Goal: Information Seeking & Learning: Learn about a topic

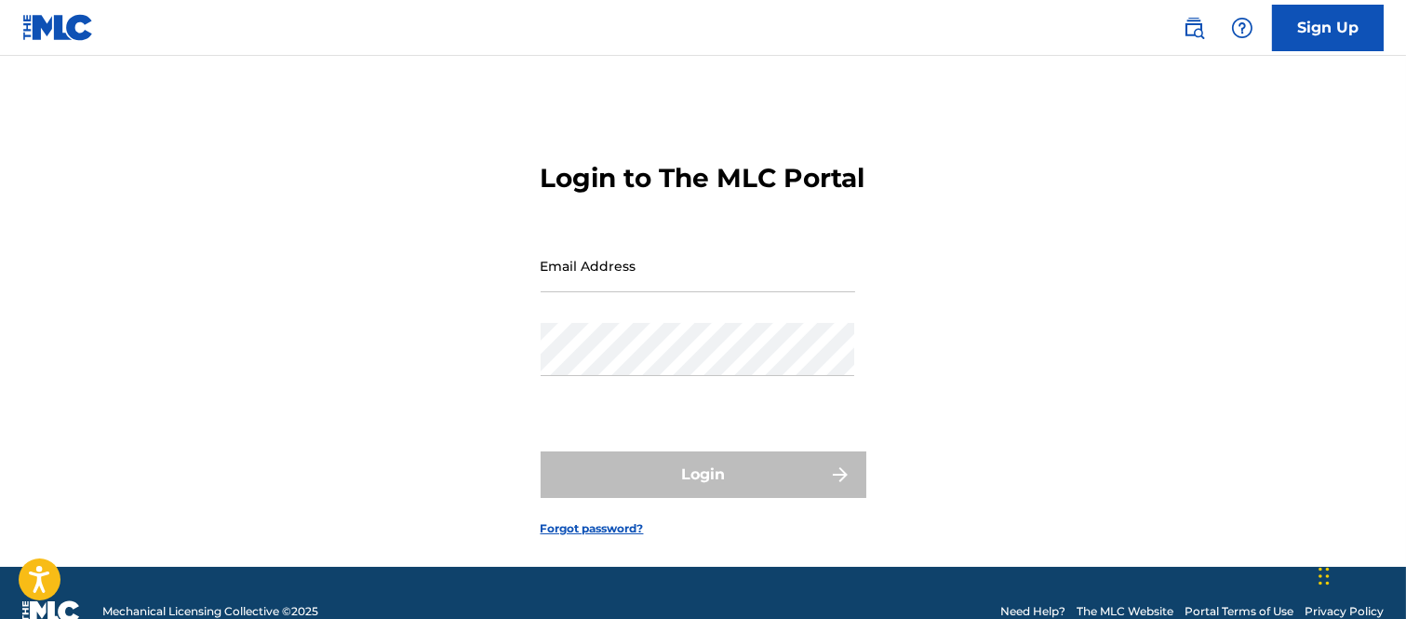
click at [586, 292] on input "Email Address" at bounding box center [698, 265] width 315 height 53
type input "B"
type input "[PERSON_NAME][EMAIL_ADDRESS][PERSON_NAME][DOMAIN_NAME]"
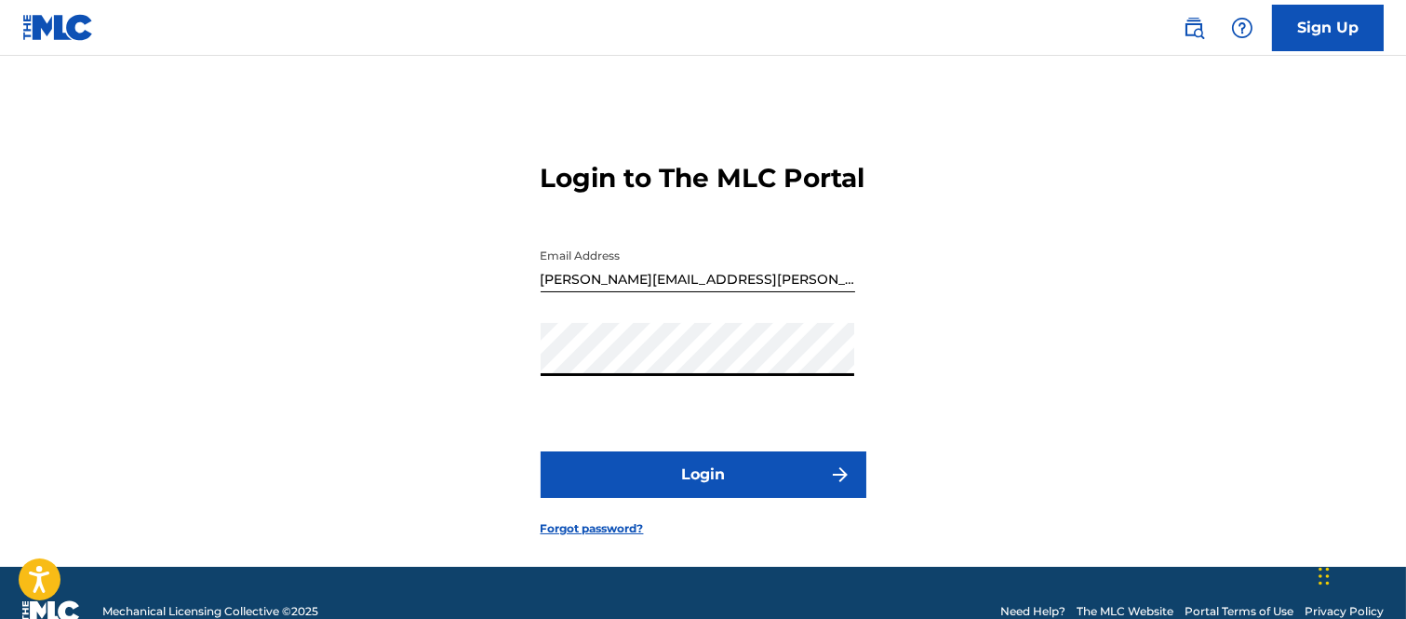
click at [803, 498] on button "Login" at bounding box center [704, 474] width 326 height 47
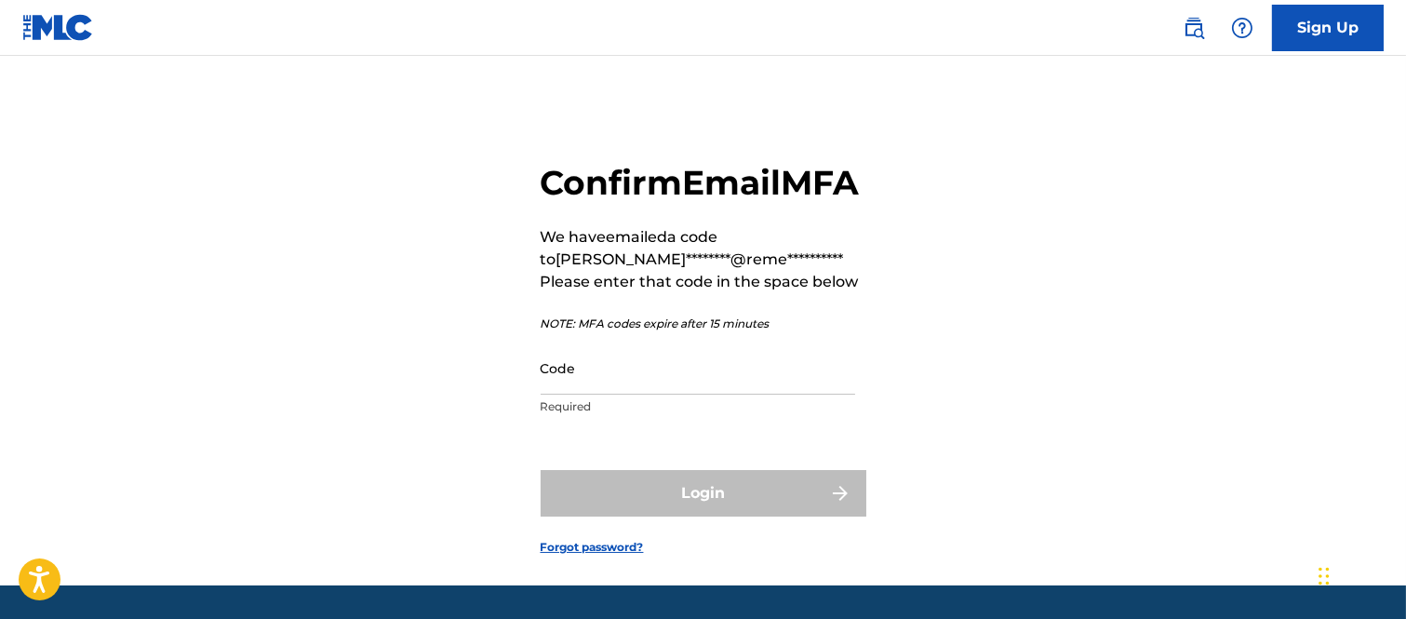
click at [625, 395] on input "Code" at bounding box center [698, 368] width 315 height 53
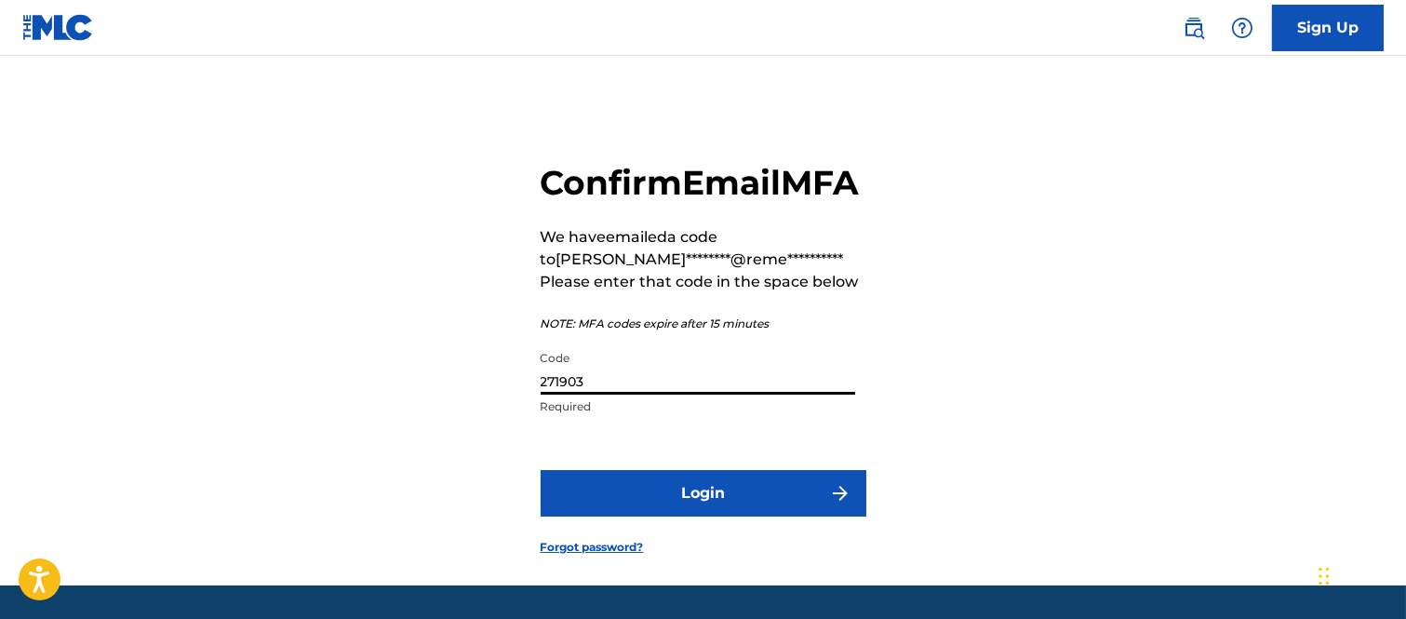
type input "271903"
click at [756, 517] on button "Login" at bounding box center [704, 493] width 326 height 47
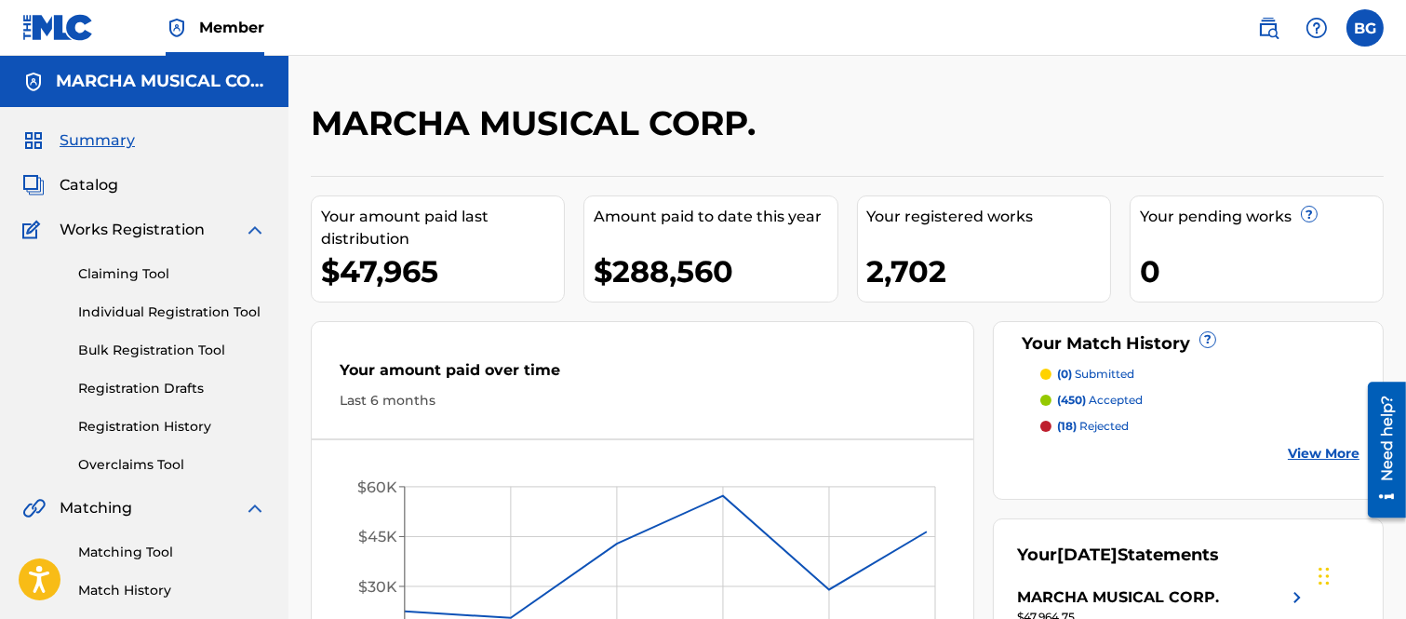
drag, startPoint x: 77, startPoint y: 179, endPoint x: 94, endPoint y: 173, distance: 17.7
click at [80, 179] on span "Catalog" at bounding box center [89, 185] width 59 height 22
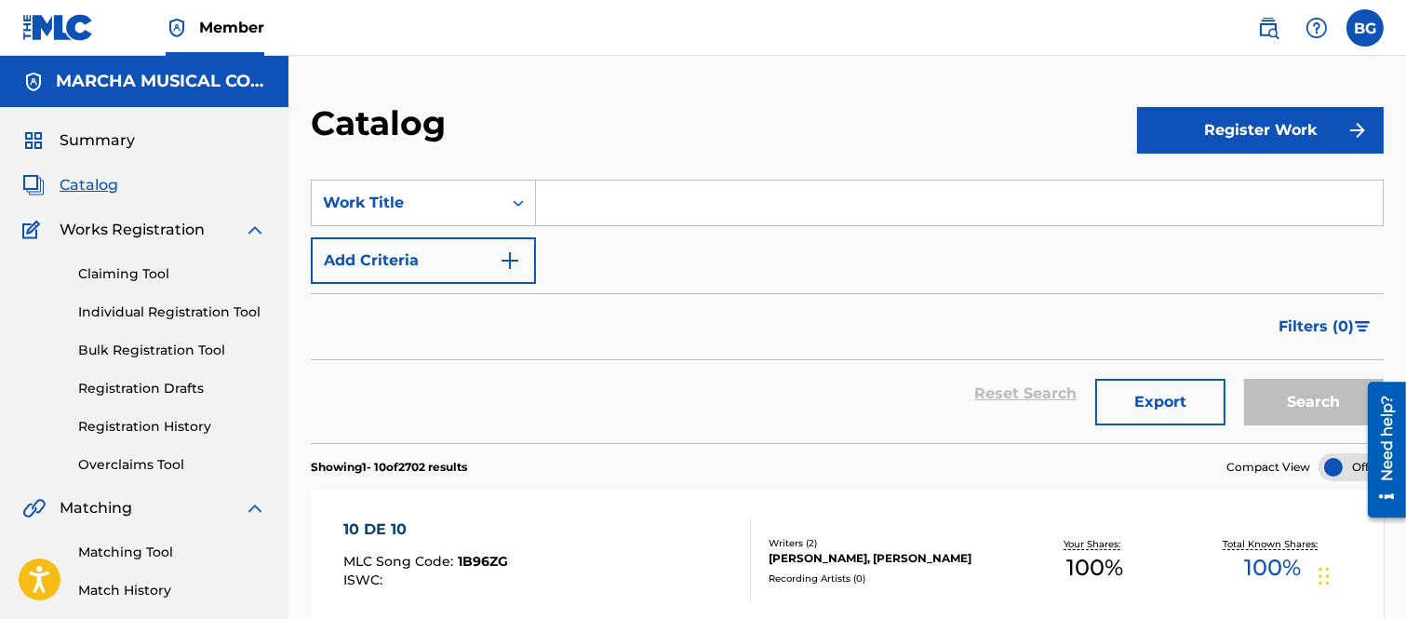
click at [625, 198] on input "Search Form" at bounding box center [959, 203] width 847 height 45
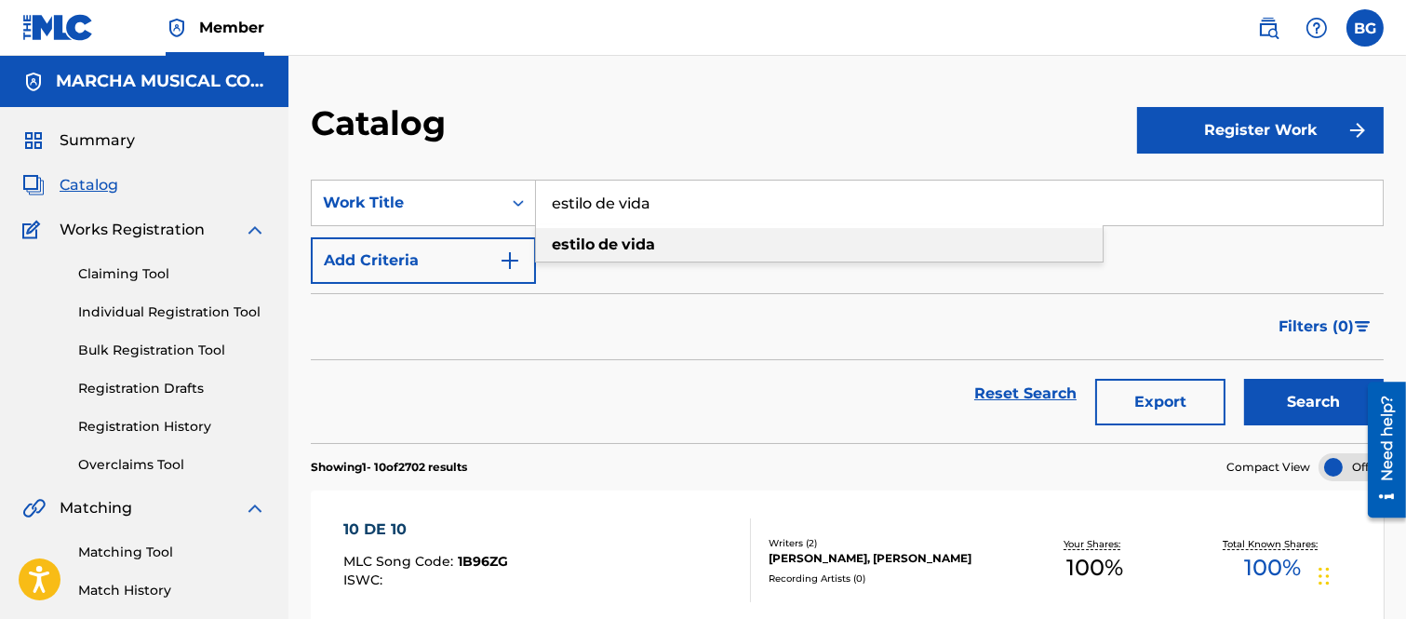
type input "estilo de vida"
click at [586, 245] on strong "estilo" at bounding box center [573, 244] width 43 height 18
click at [1273, 392] on button "Search" at bounding box center [1314, 402] width 140 height 47
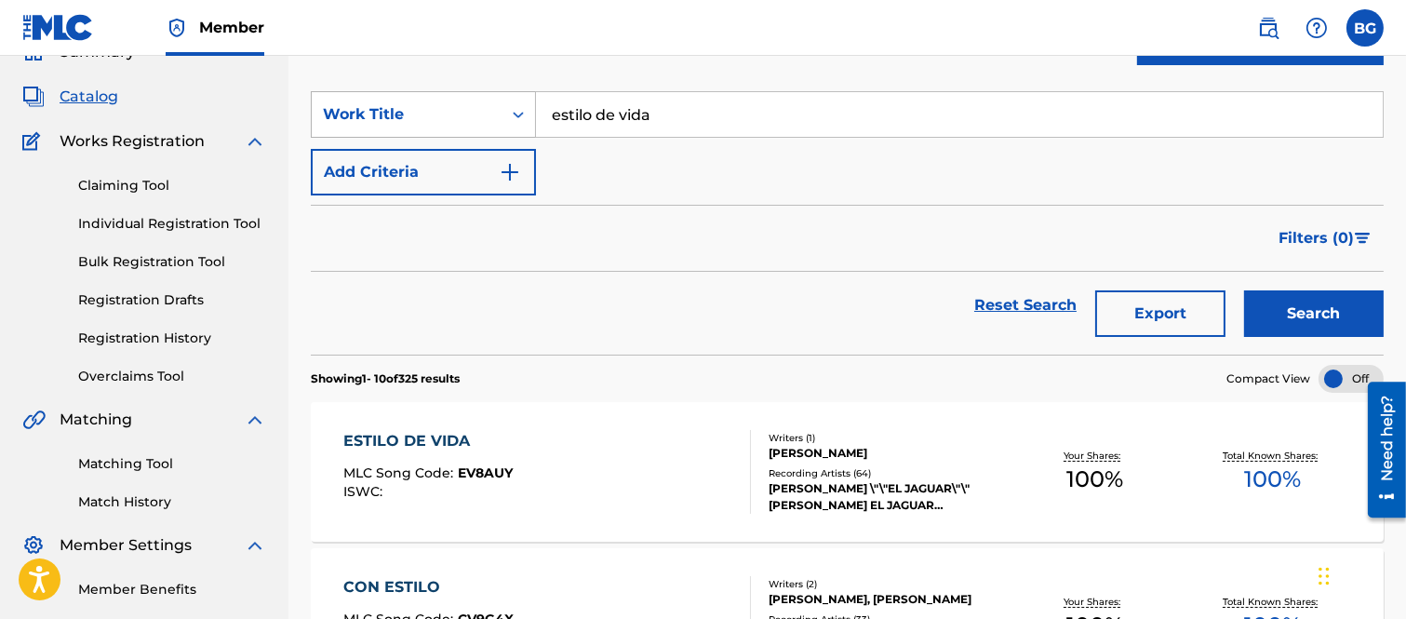
scroll to position [310, 0]
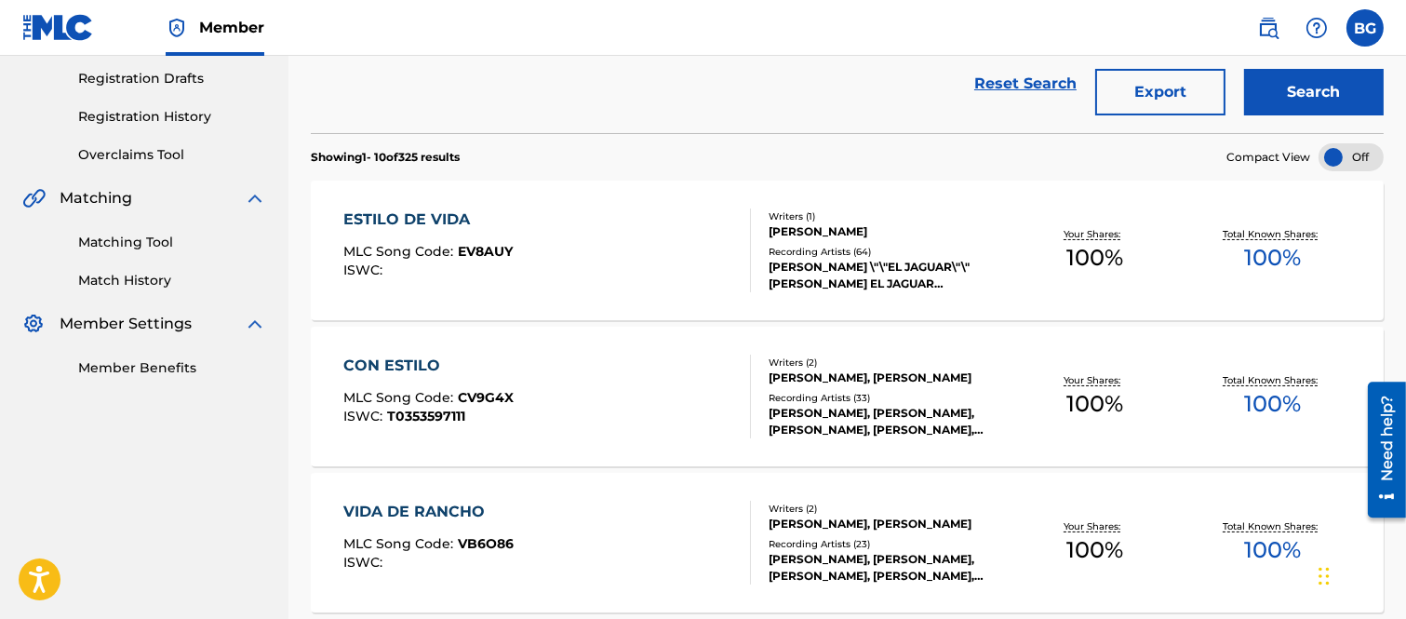
click at [424, 220] on div "ESTILO DE VIDA" at bounding box center [427, 219] width 169 height 22
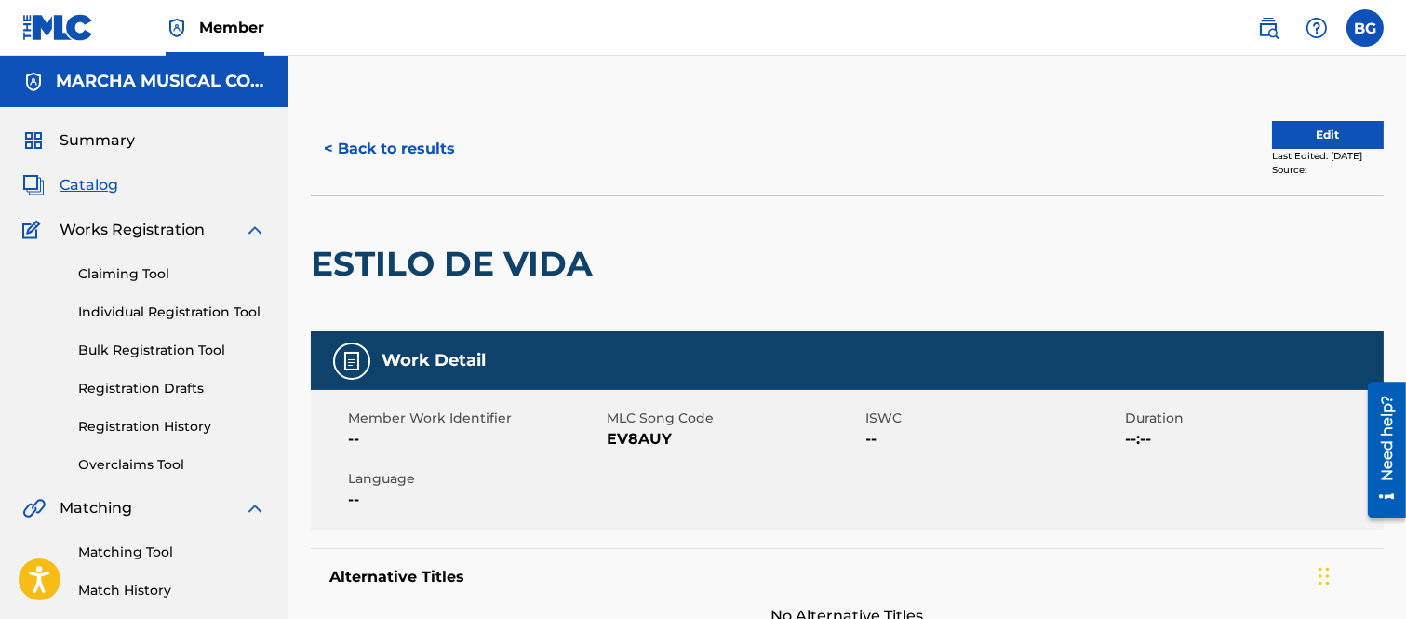
click at [329, 145] on button "< Back to results" at bounding box center [389, 149] width 157 height 47
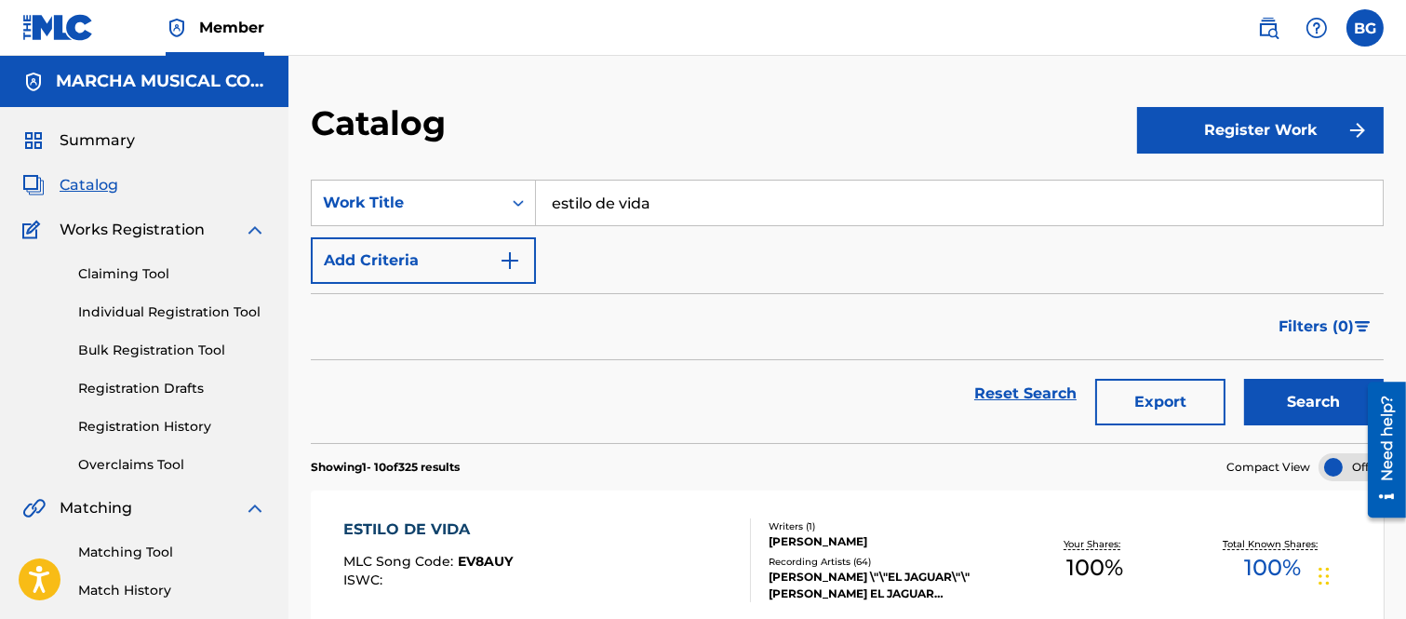
click at [691, 203] on input "estilo de vida" at bounding box center [959, 203] width 847 height 45
type input "e"
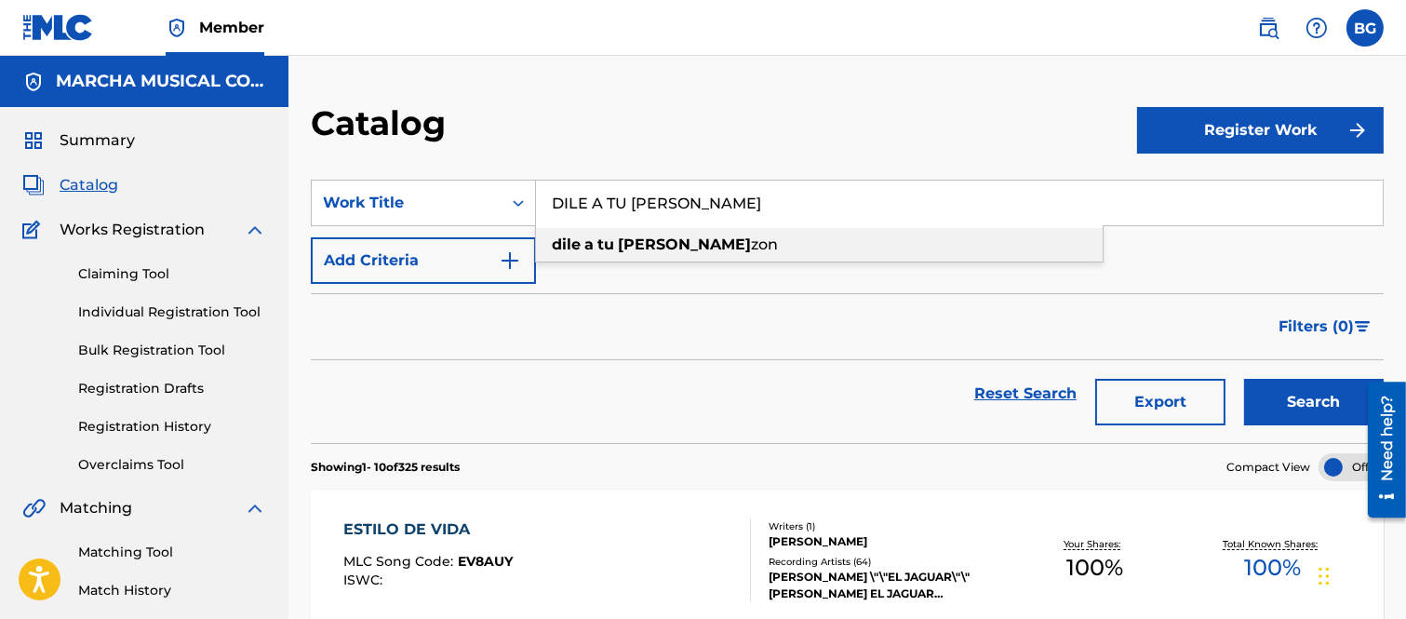
click at [616, 242] on span "Search Form" at bounding box center [616, 244] width 4 height 18
type input "dile a tu corazon"
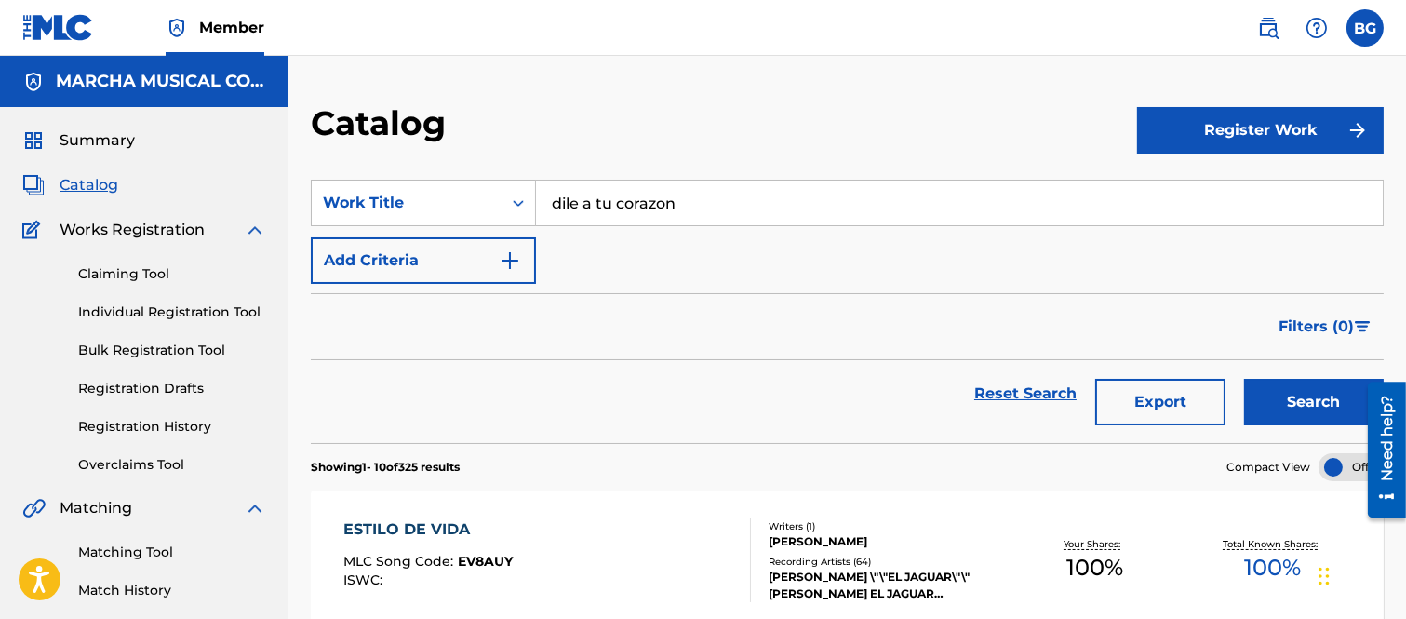
click at [1273, 394] on button "Search" at bounding box center [1314, 402] width 140 height 47
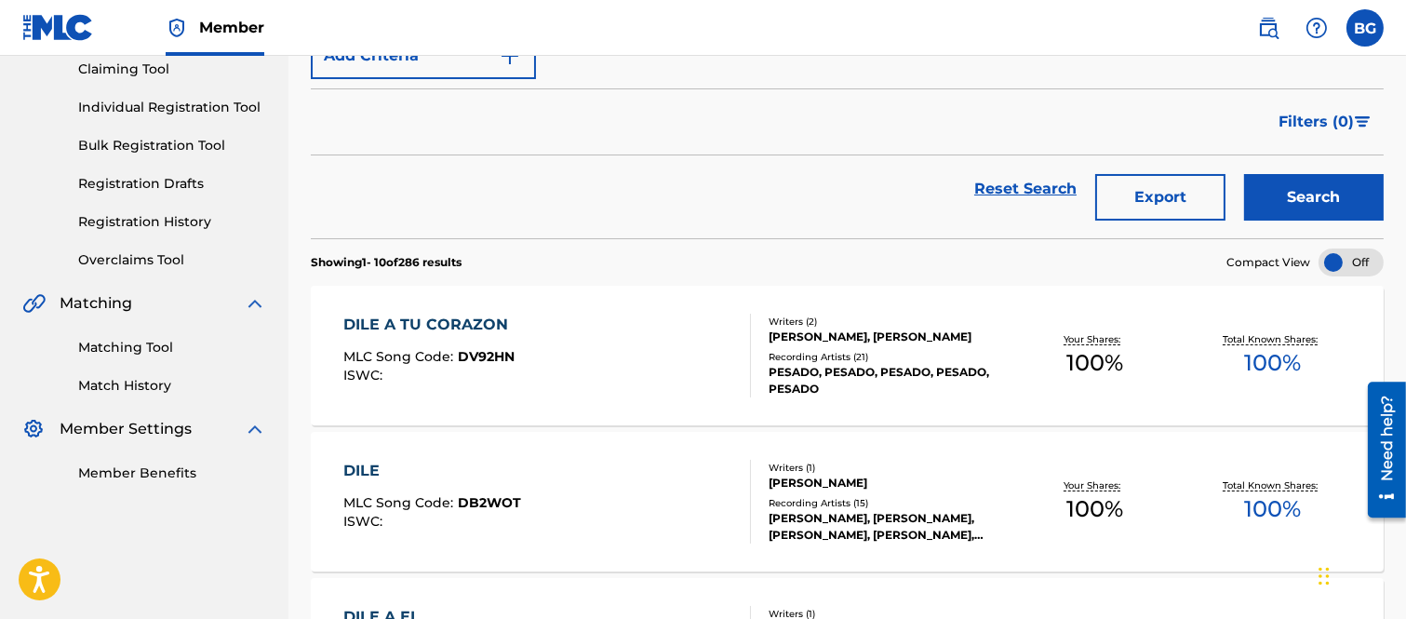
scroll to position [207, 0]
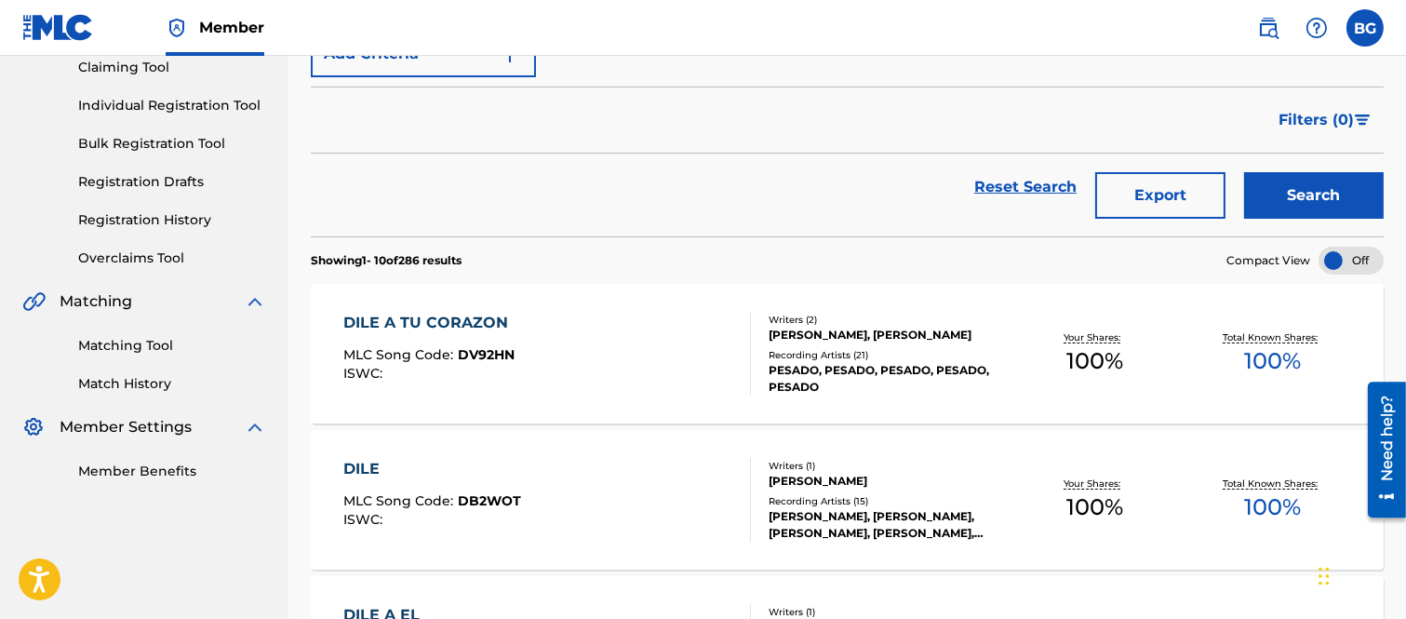
click at [421, 322] on div "DILE A TU CORAZON" at bounding box center [430, 323] width 174 height 22
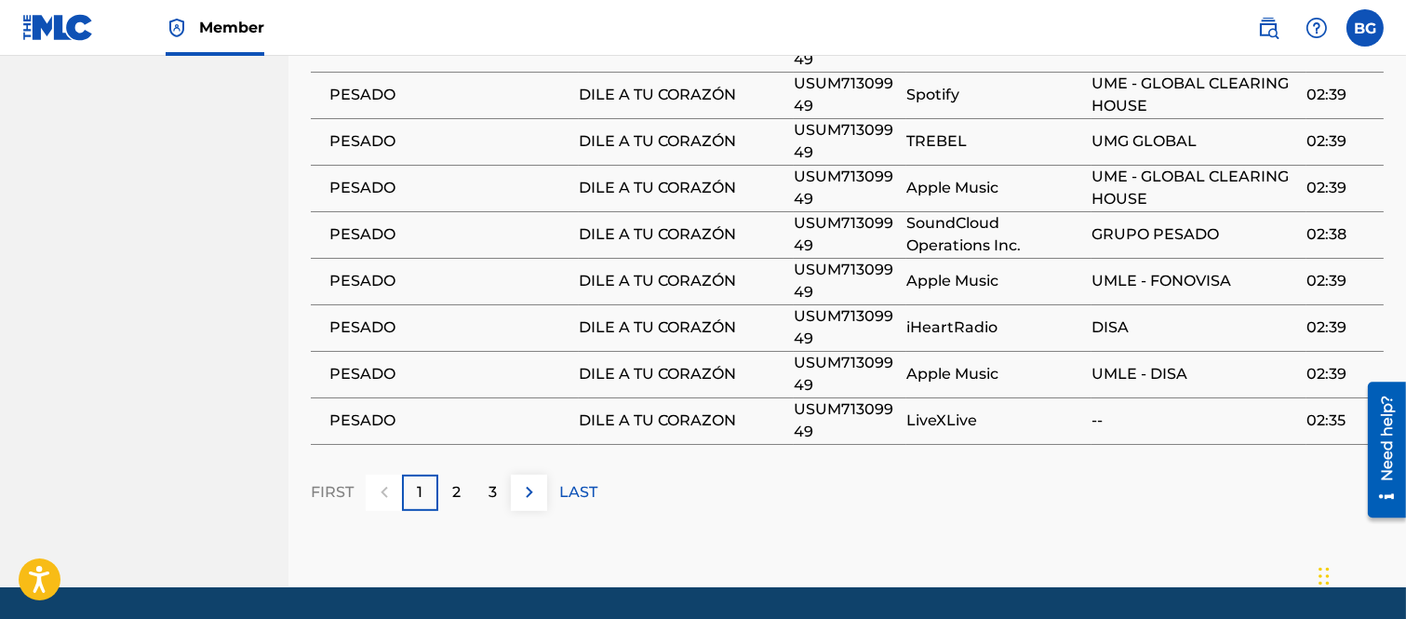
scroll to position [1620, 0]
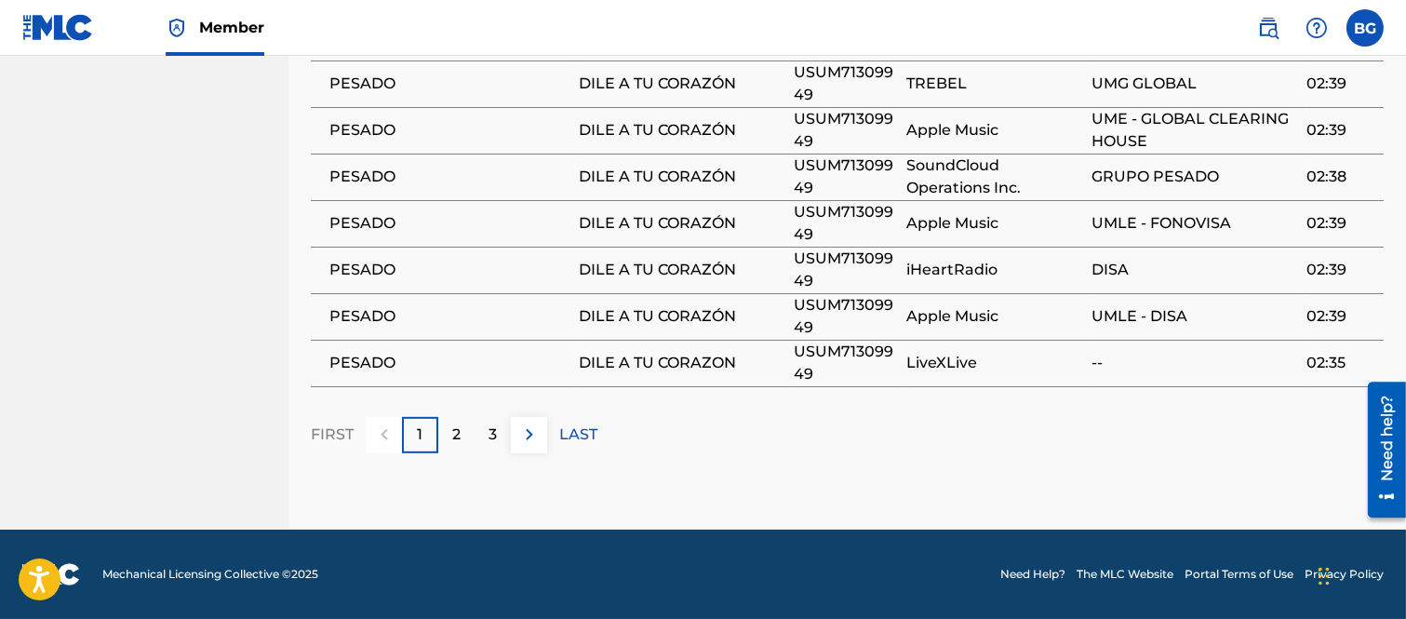
click at [458, 434] on p "2" at bounding box center [456, 434] width 8 height 22
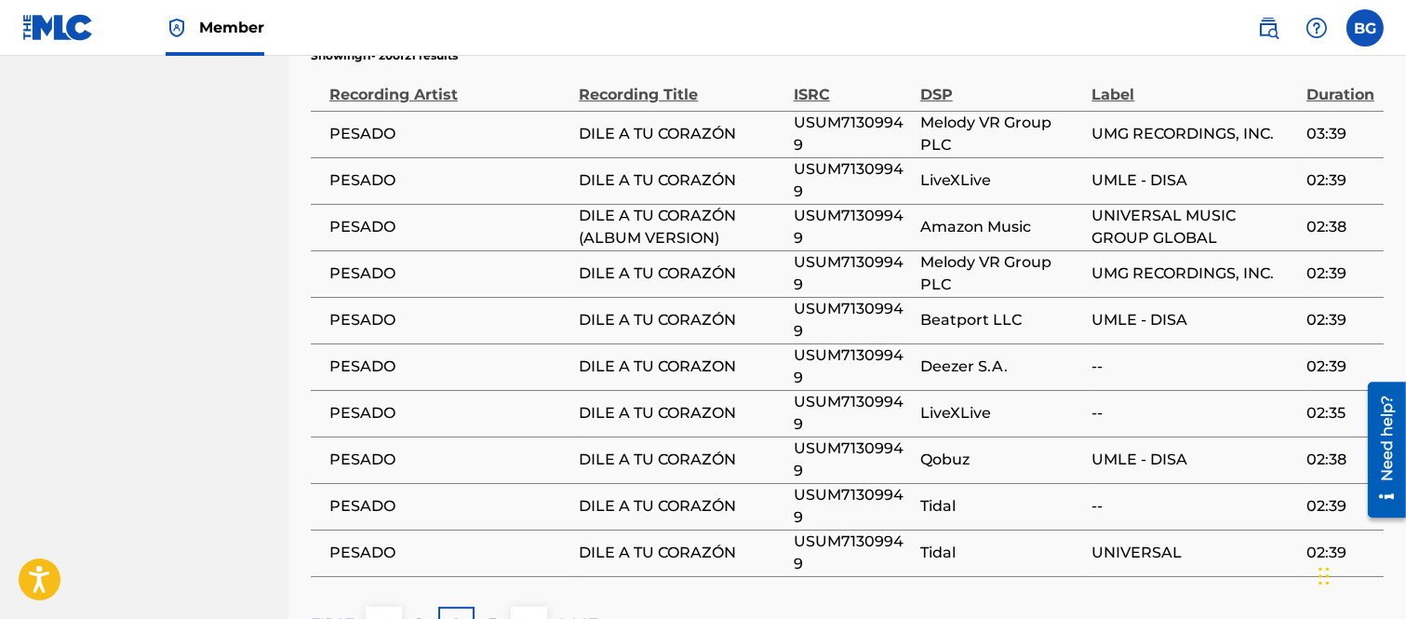
scroll to position [1517, 0]
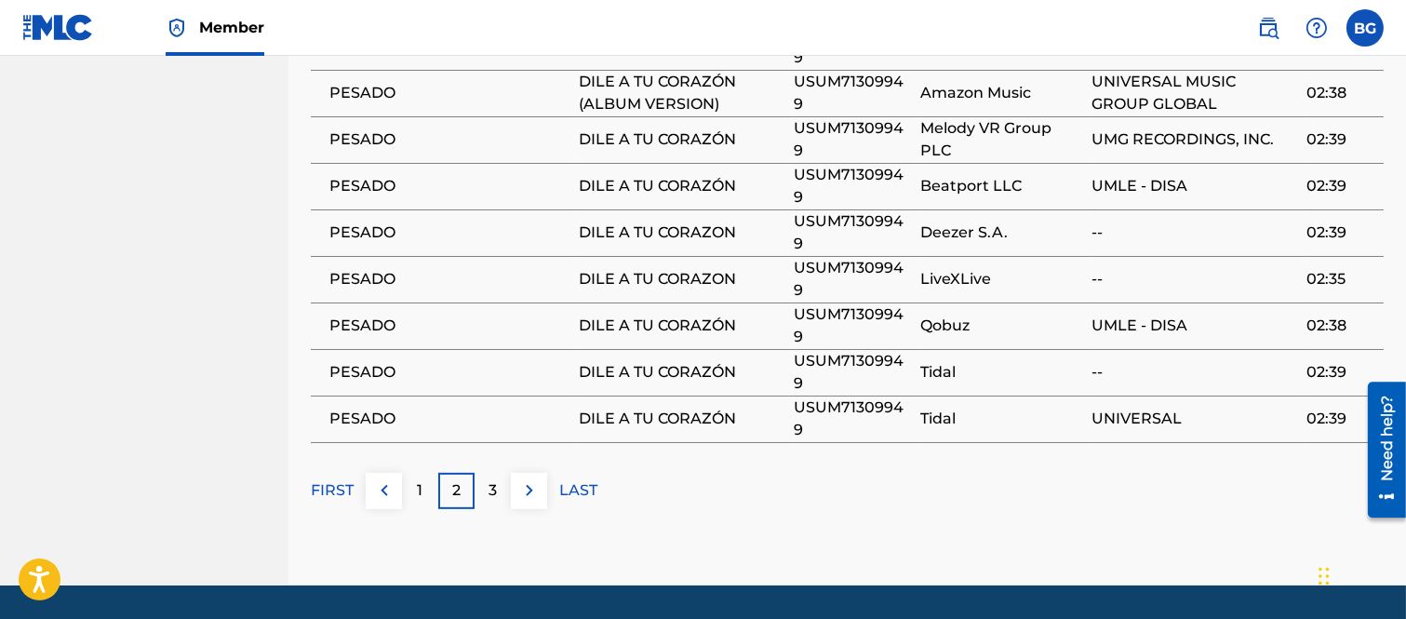
click at [494, 502] on p "3" at bounding box center [493, 490] width 8 height 22
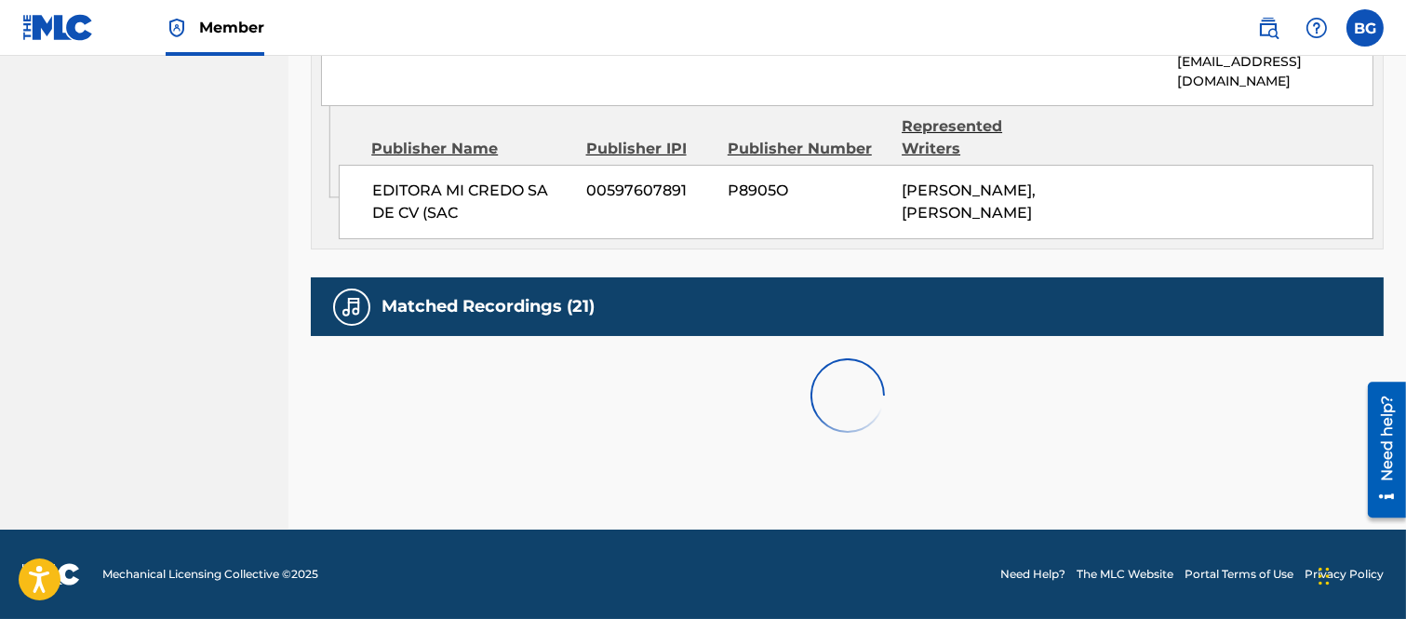
scroll to position [1202, 0]
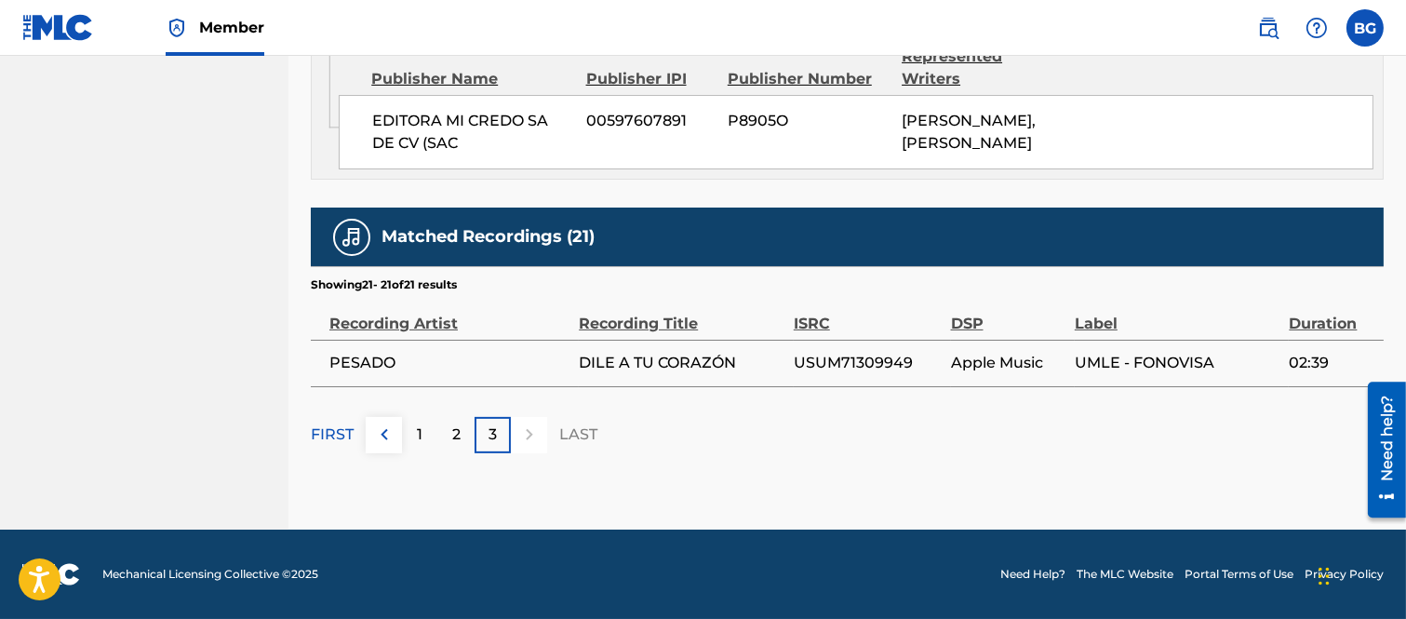
click at [419, 430] on p "1" at bounding box center [421, 434] width 6 height 22
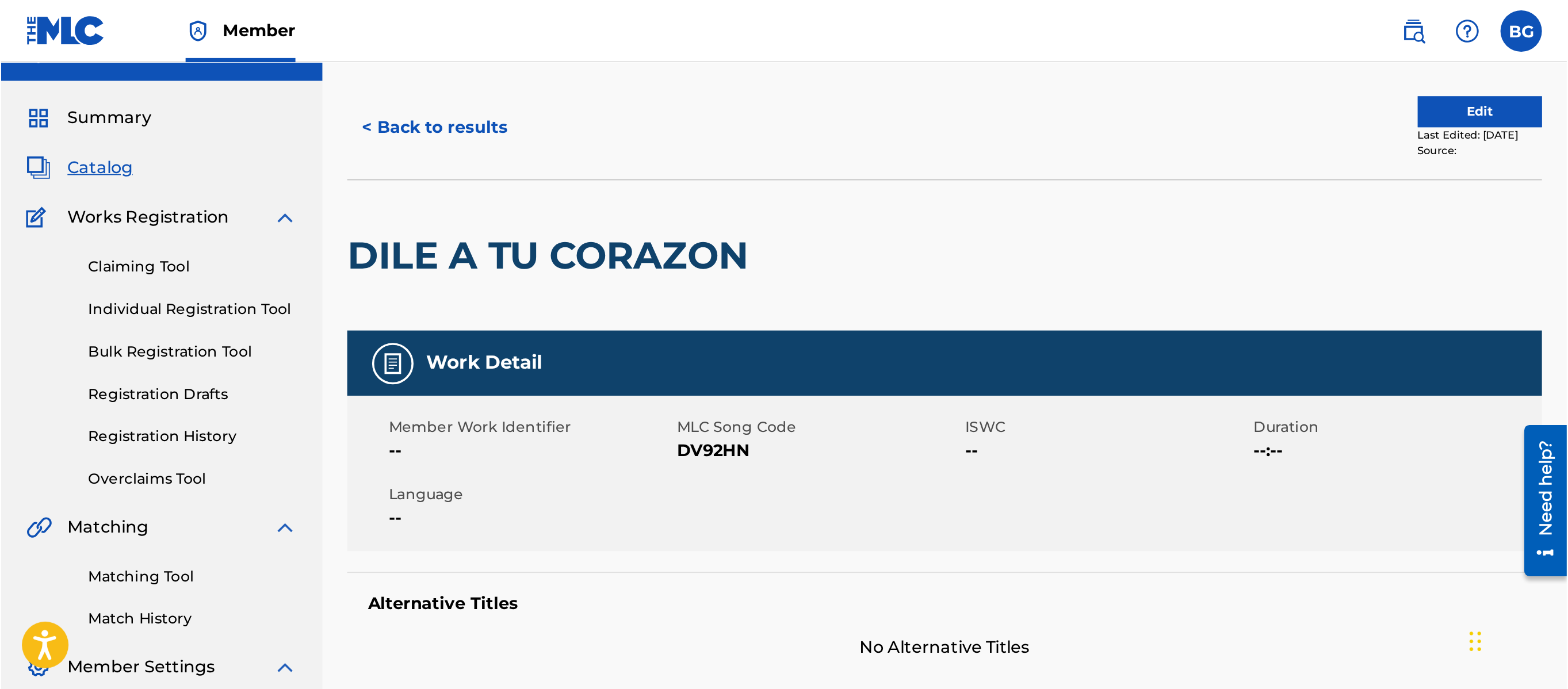
scroll to position [0, 0]
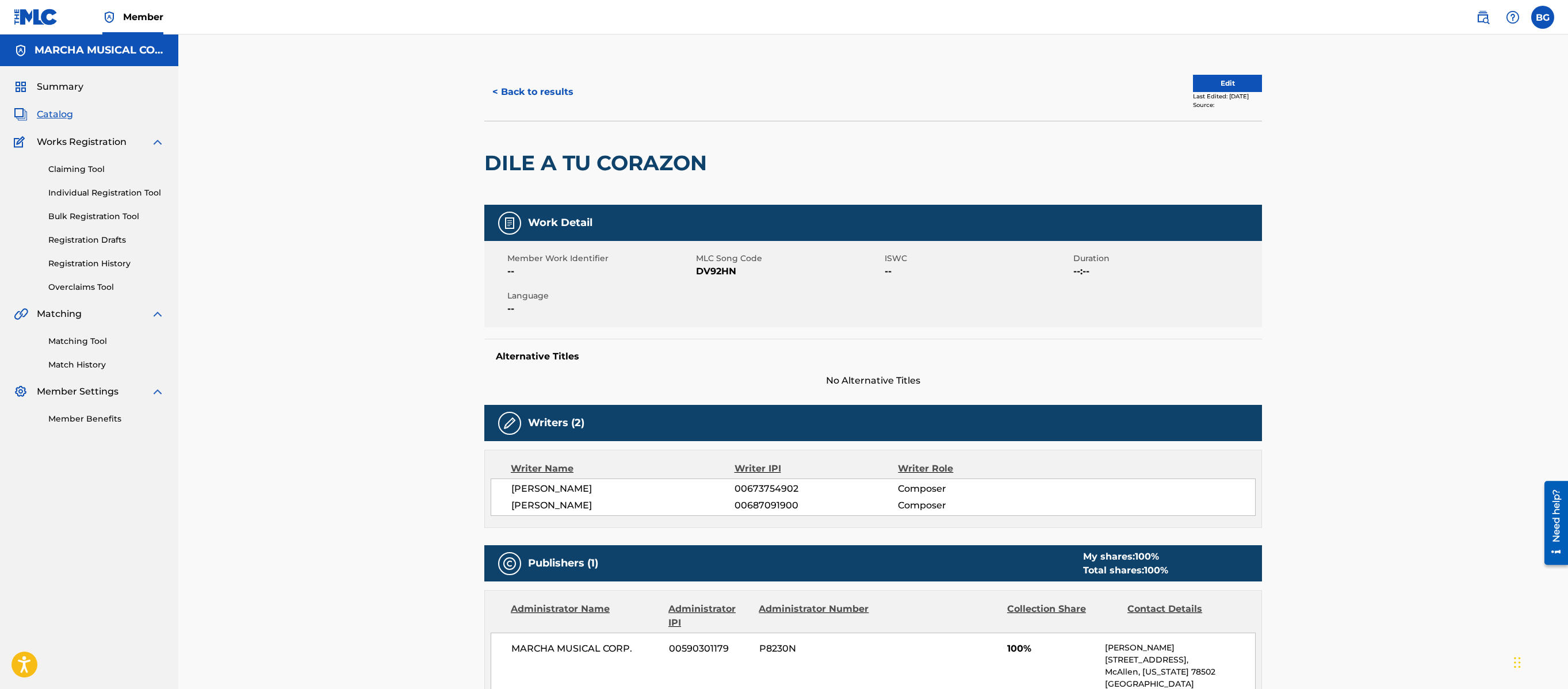
drag, startPoint x: 872, startPoint y: 0, endPoint x: 980, endPoint y: 70, distance: 128.7
click at [868, 70] on div "< Back to results Edit Last Edited: [DATE] Source:" at bounding box center [873, 91] width 778 height 57
click at [394, 111] on div "< Back to results Edit Last Edited: [DATE] Source: DILE A TU CORAZON Work Detai…" at bounding box center [873, 654] width 1390 height 1239
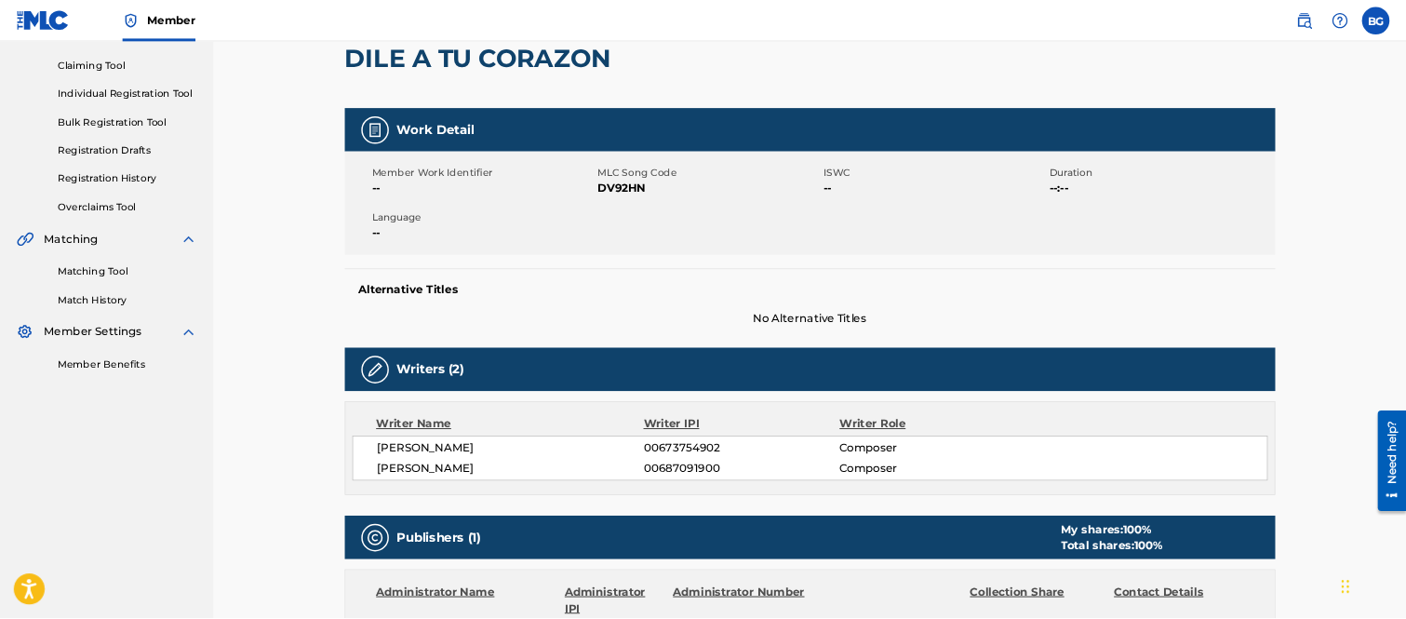
scroll to position [186, 0]
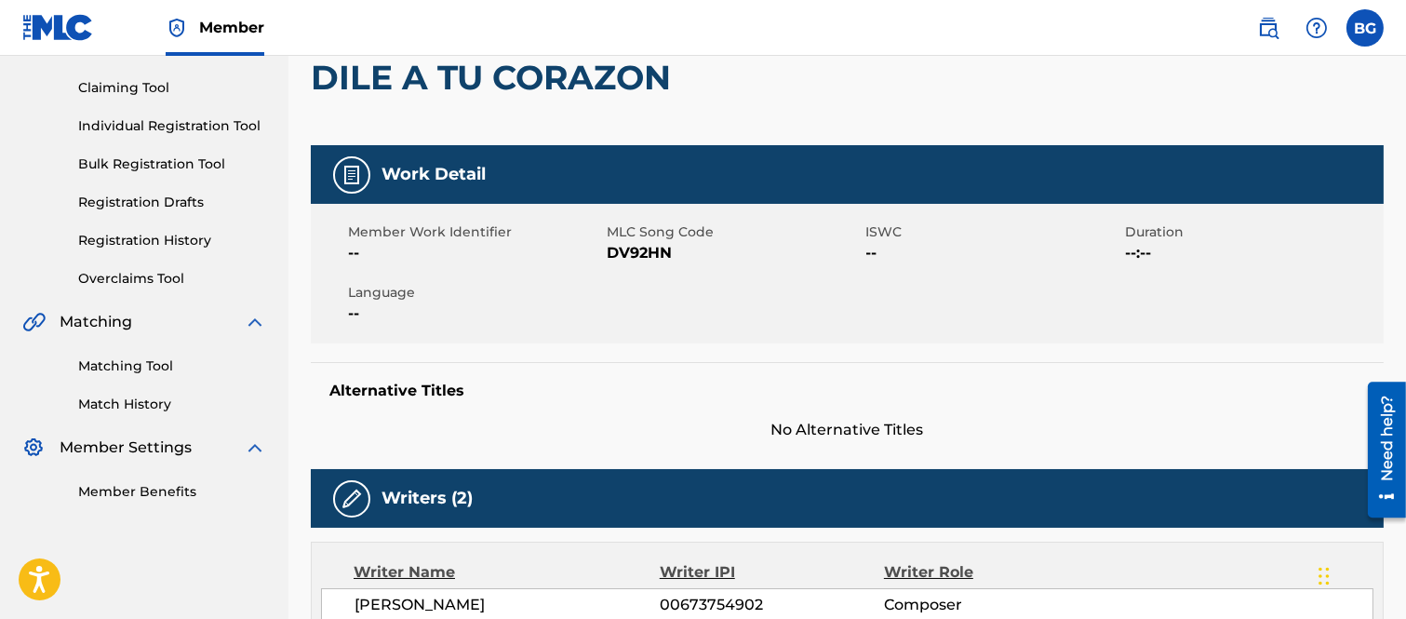
drag, startPoint x: 2541, startPoint y: 13, endPoint x: 867, endPoint y: 97, distance: 1675.5
click at [866, 100] on div at bounding box center [803, 77] width 247 height 135
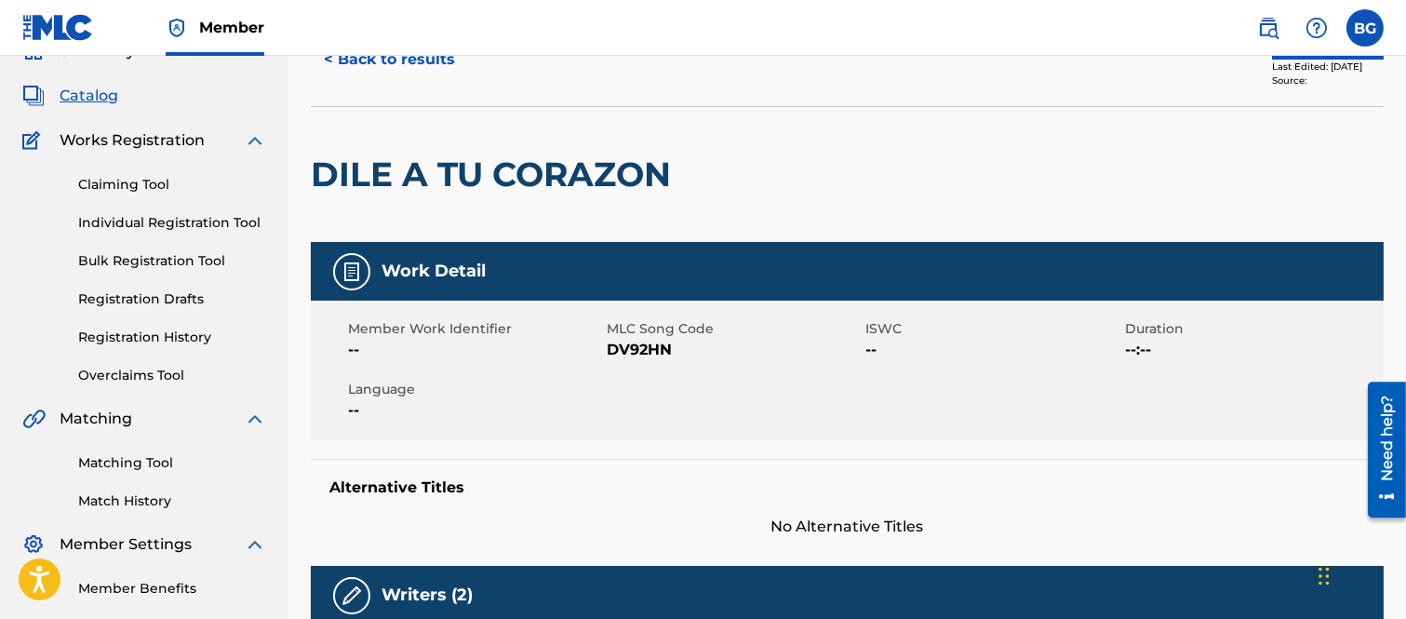
scroll to position [0, 0]
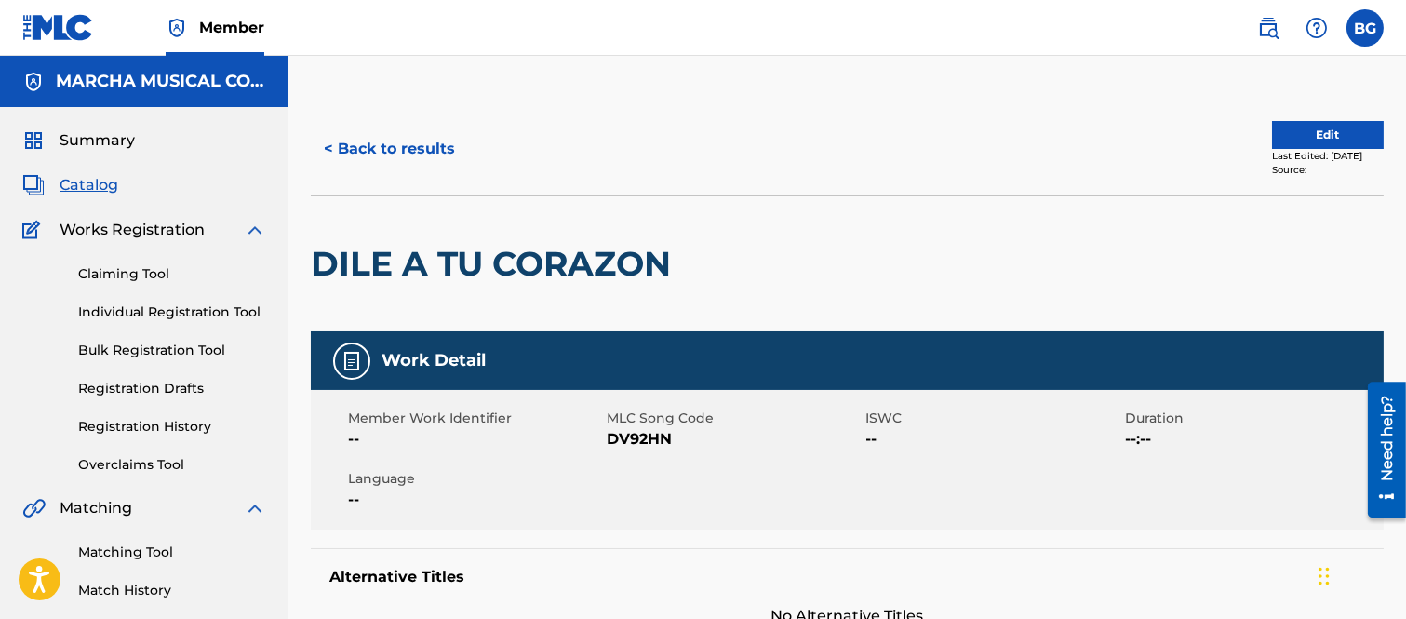
click at [330, 143] on button "< Back to results" at bounding box center [389, 149] width 157 height 47
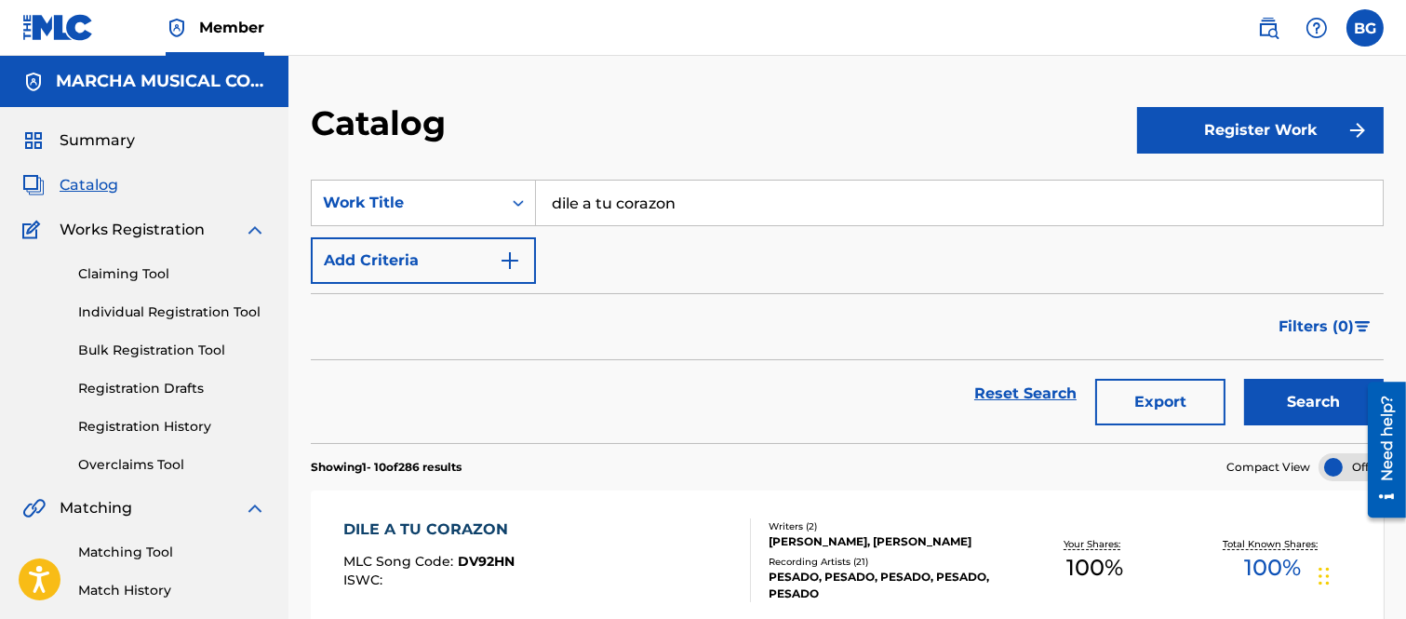
click at [704, 193] on input "dile a tu corazon" at bounding box center [959, 203] width 847 height 45
type input "d"
click at [611, 244] on span "Search Form" at bounding box center [612, 244] width 4 height 18
type input "supiste hacerme mal"
click at [1327, 385] on button "Search" at bounding box center [1314, 402] width 140 height 47
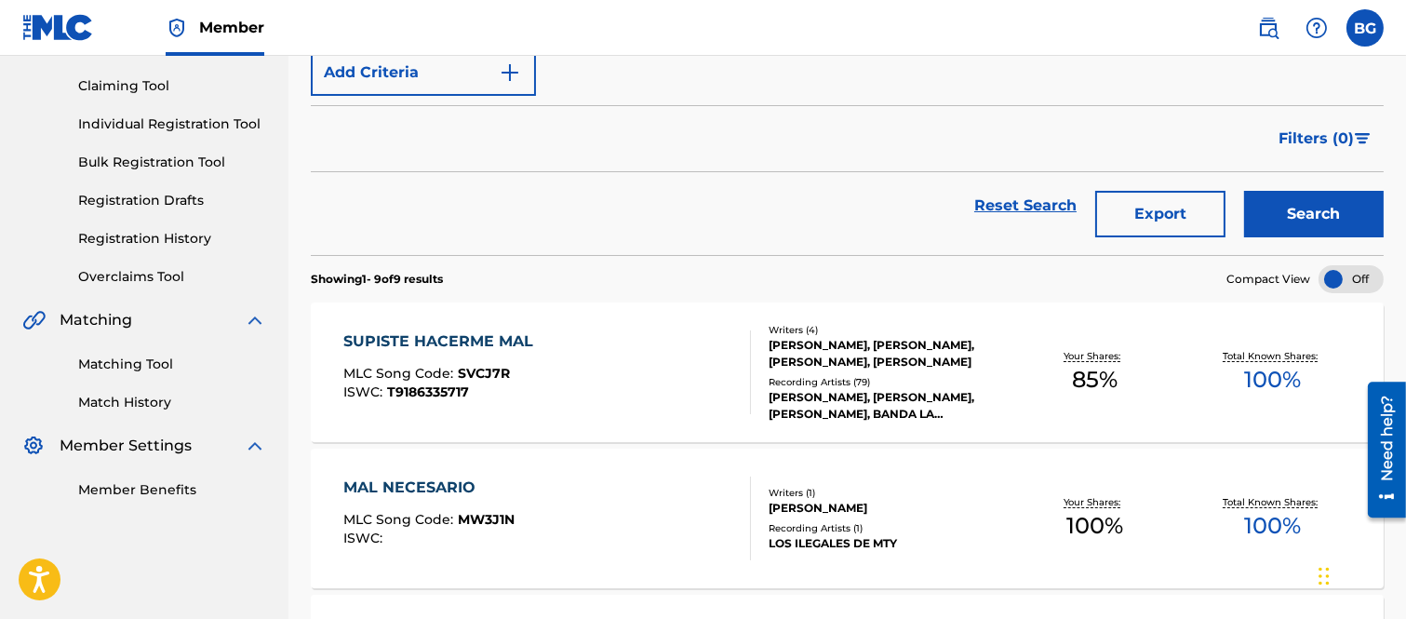
scroll to position [207, 0]
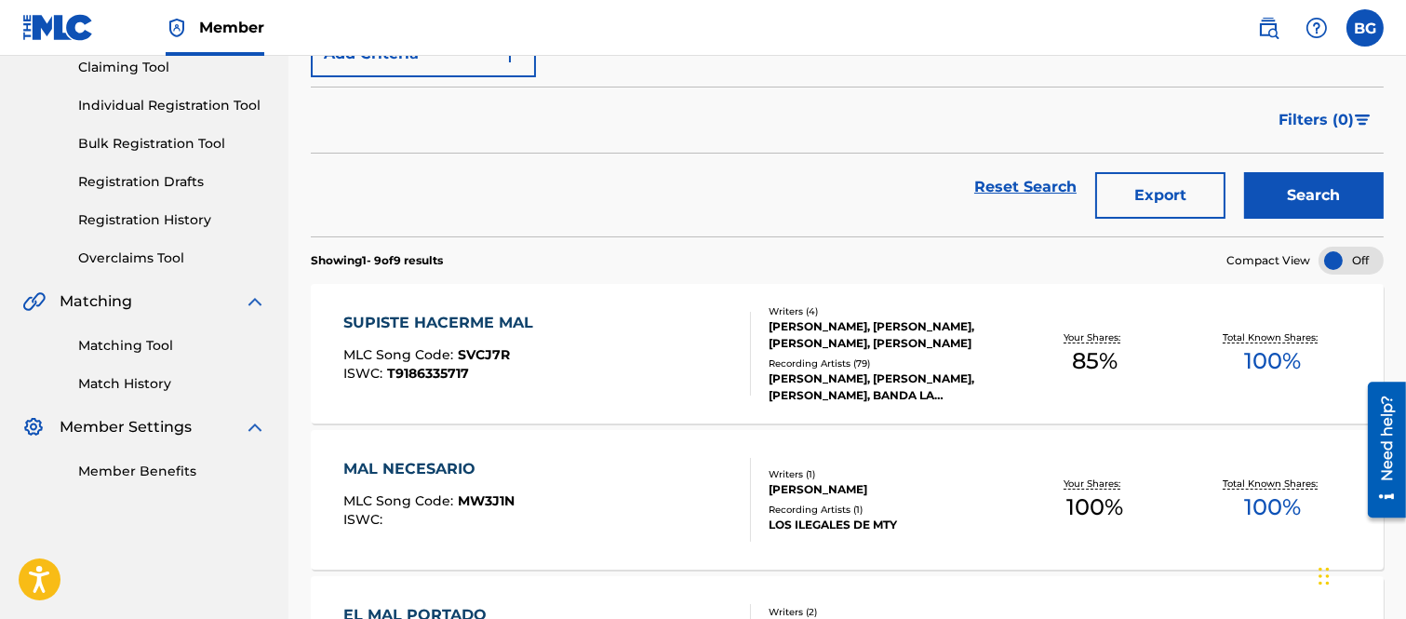
click at [452, 324] on div "SUPISTE HACERME MAL" at bounding box center [442, 323] width 199 height 22
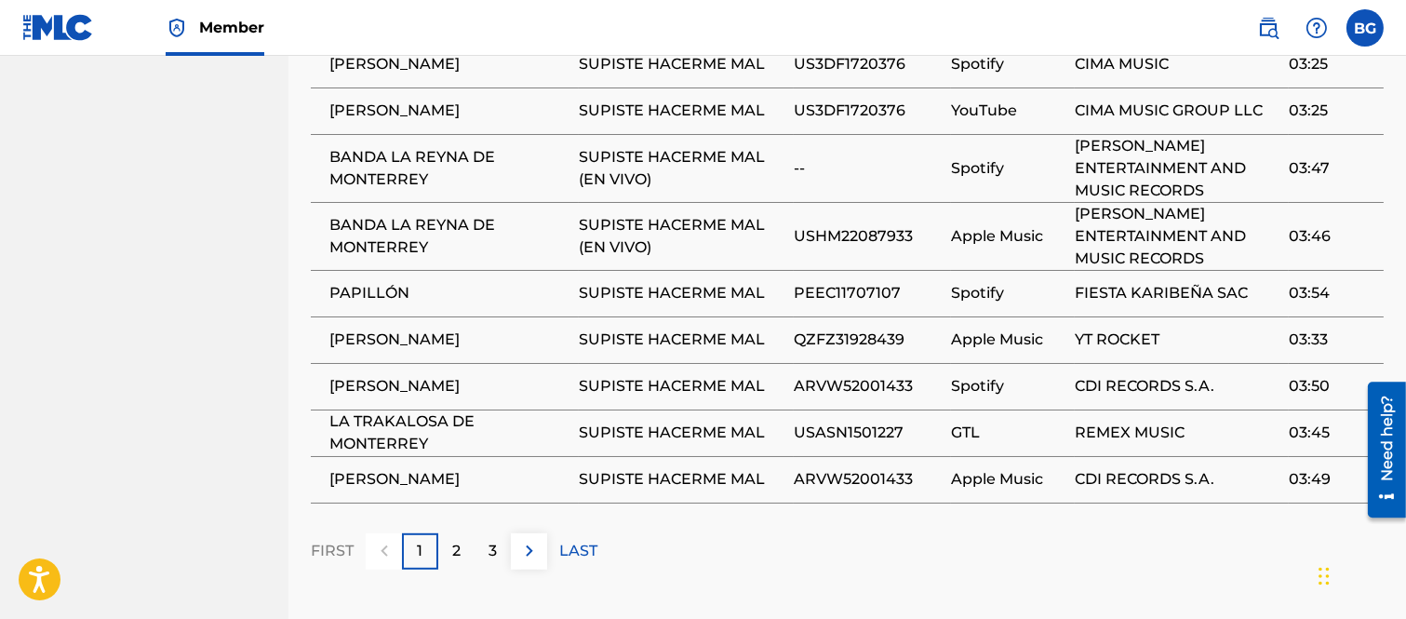
scroll to position [1757, 0]
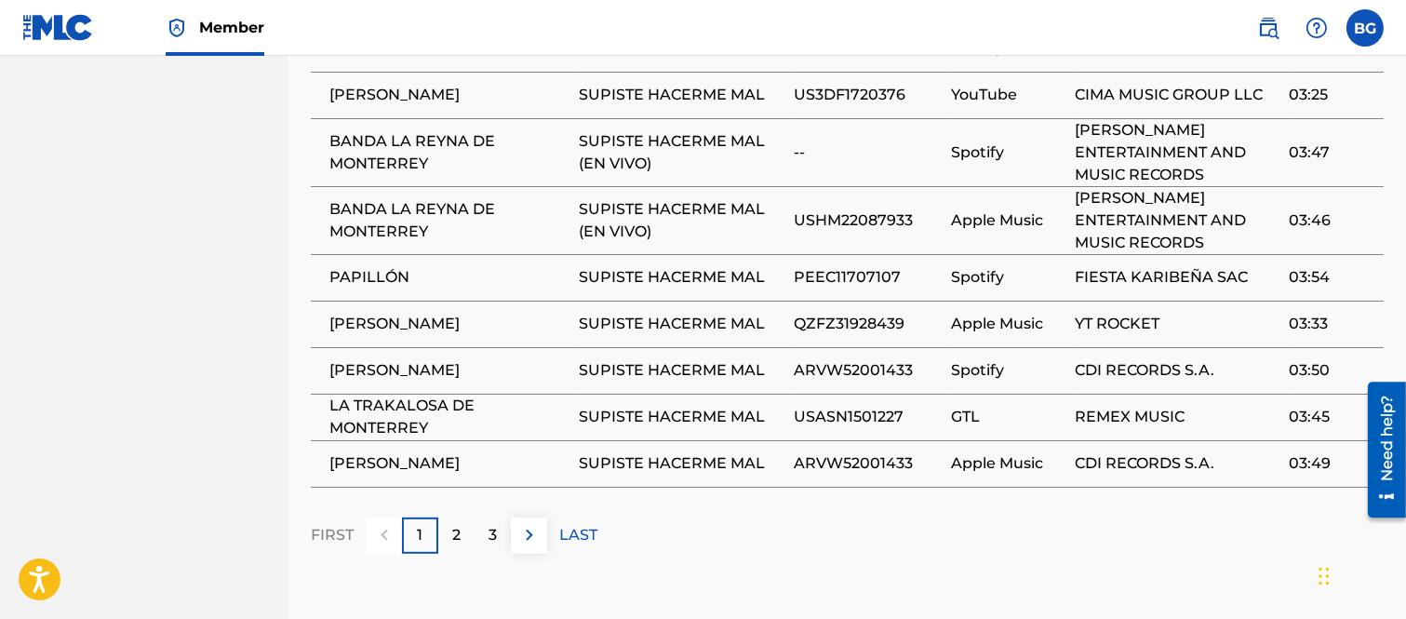
click at [458, 524] on p "2" at bounding box center [456, 535] width 8 height 22
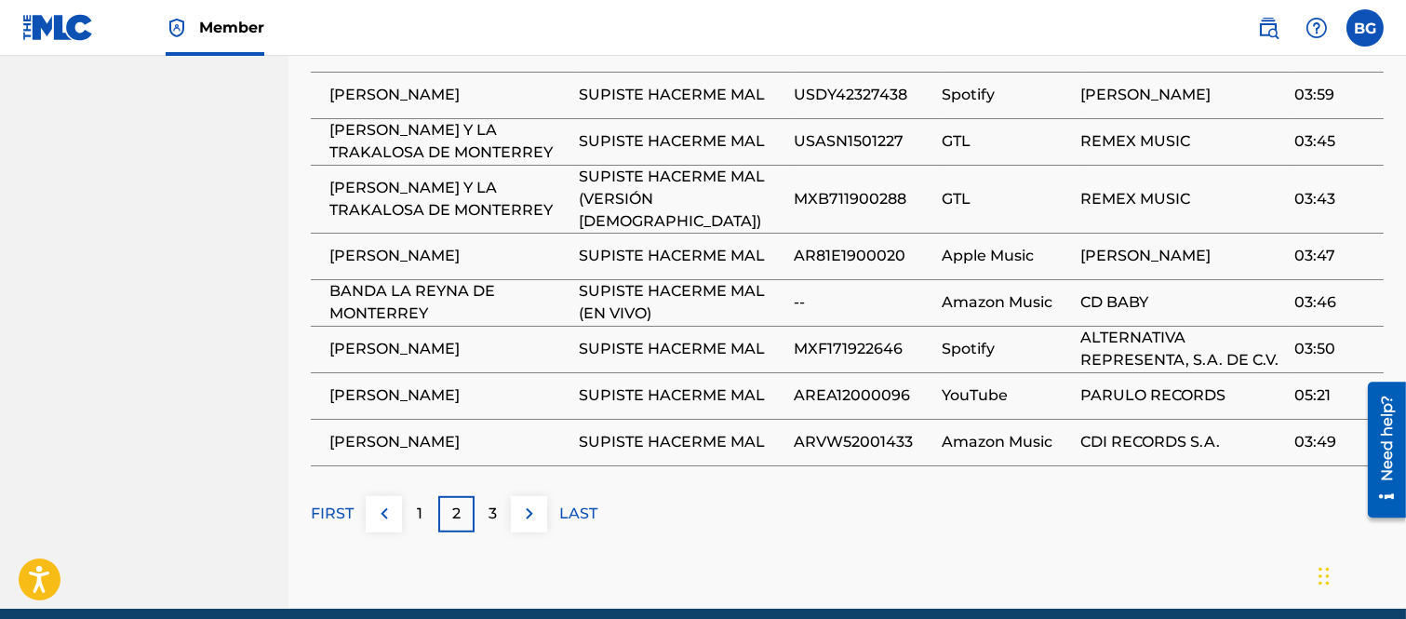
click at [491, 503] on p "3" at bounding box center [493, 514] width 8 height 22
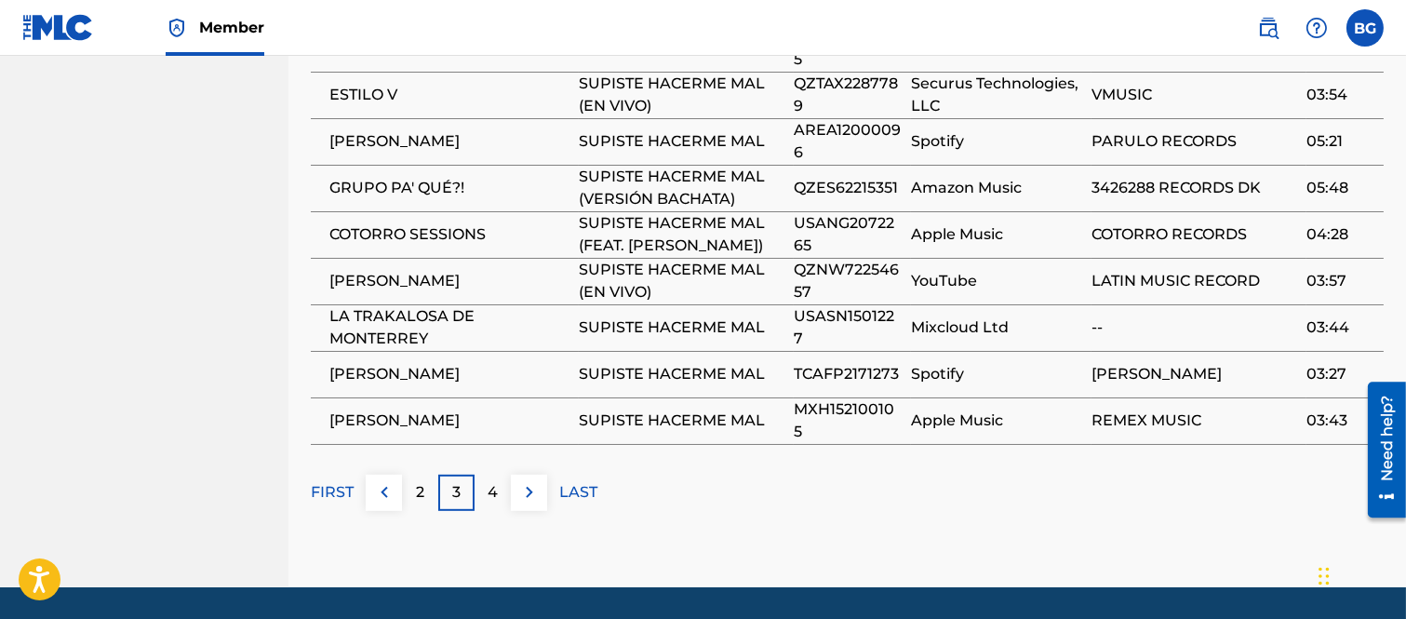
click at [383, 481] on img at bounding box center [384, 492] width 22 height 22
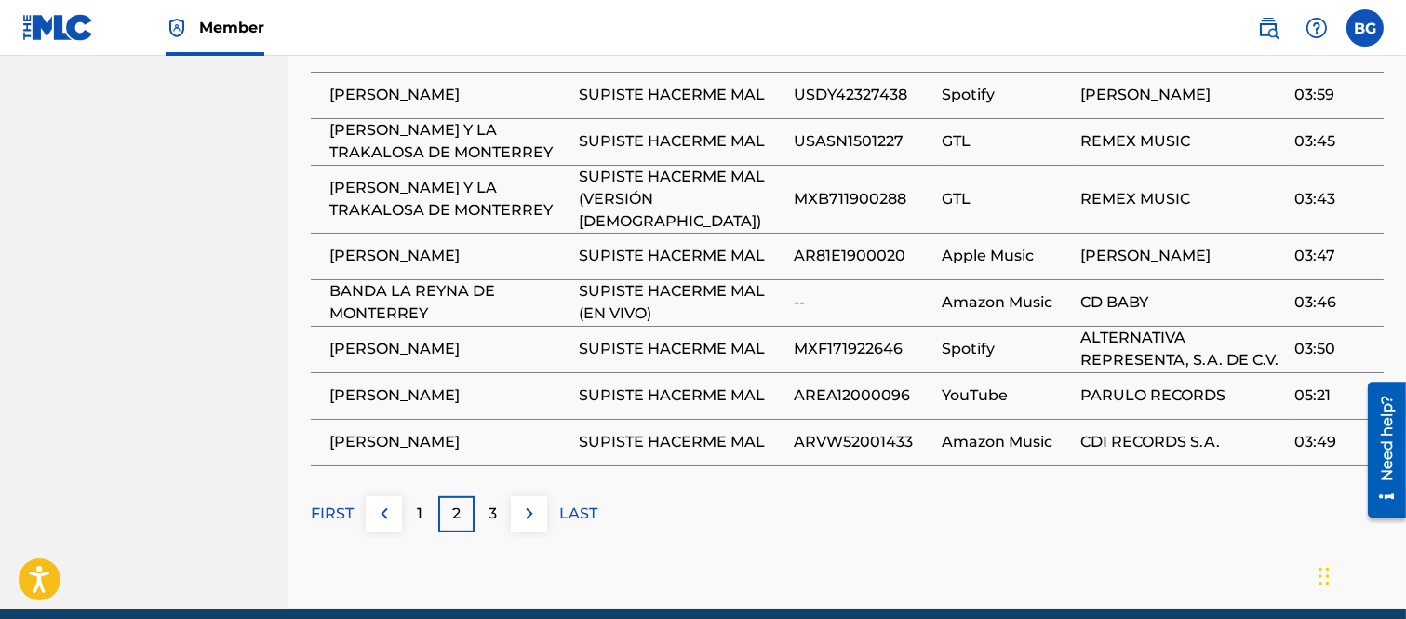
click at [419, 503] on p "1" at bounding box center [421, 514] width 6 height 22
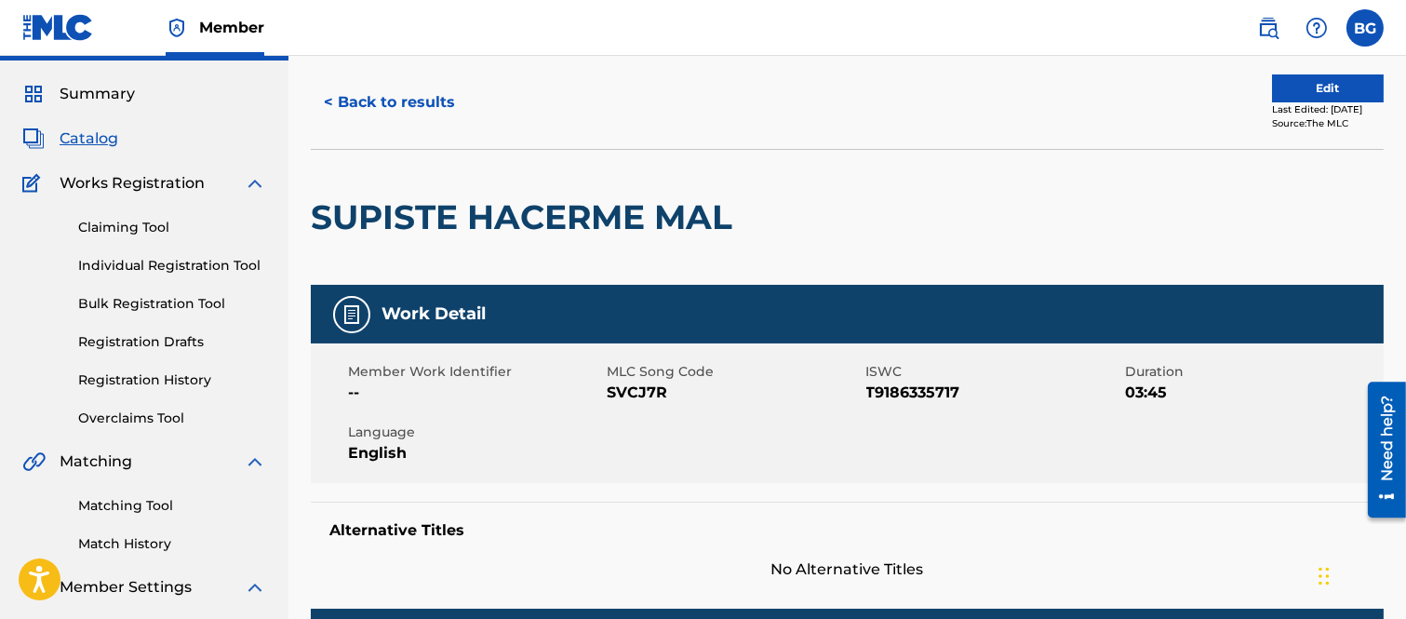
scroll to position [0, 0]
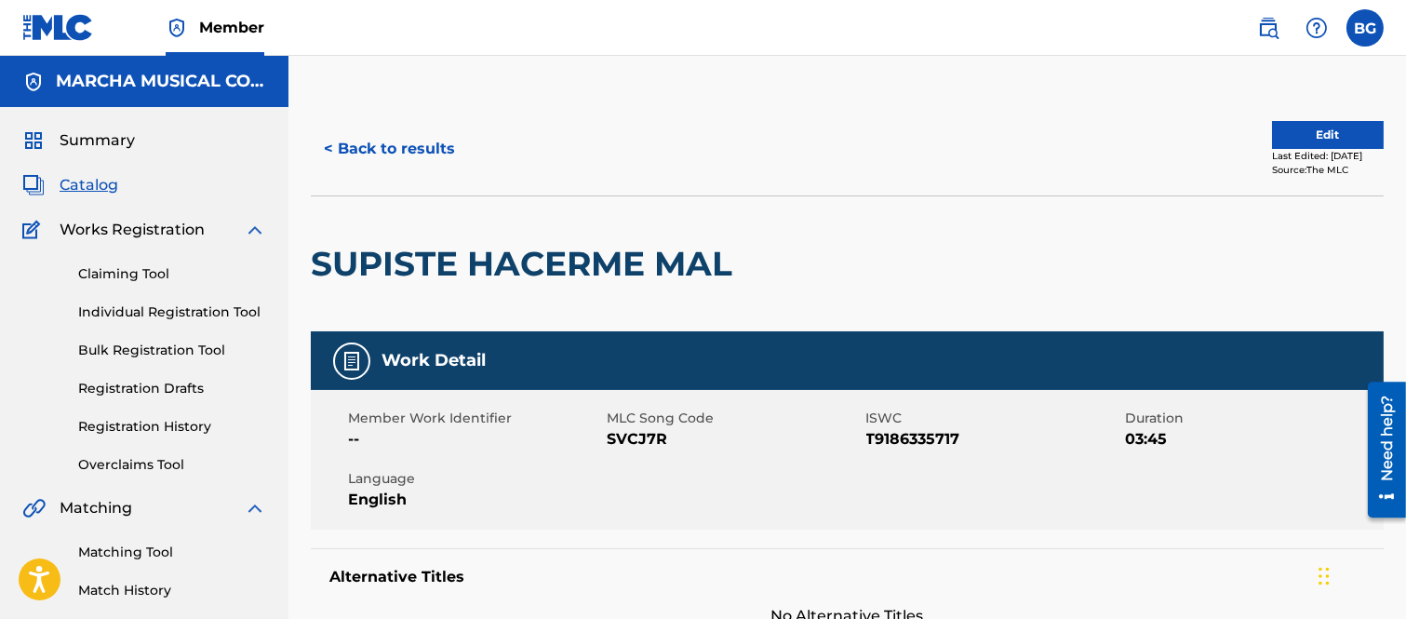
click at [331, 144] on button "< Back to results" at bounding box center [389, 149] width 157 height 47
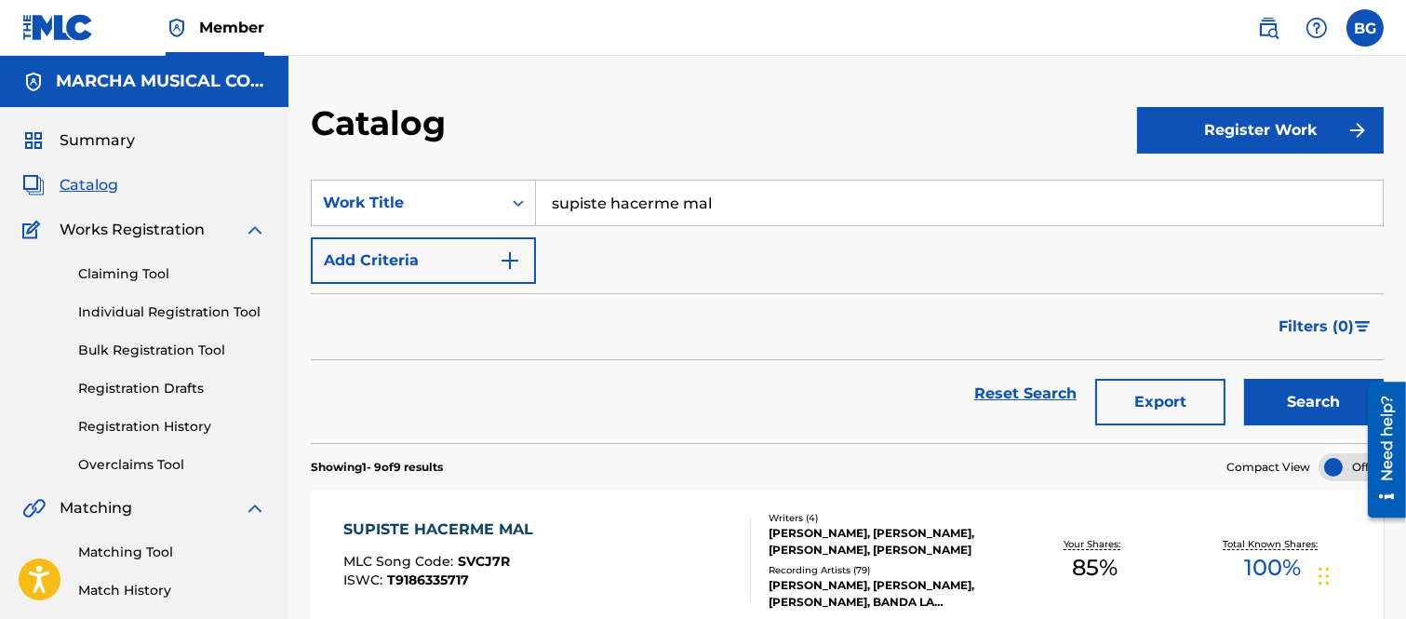
click at [733, 195] on input "supiste hacerme mal" at bounding box center [959, 203] width 847 height 45
type input "s"
click at [601, 243] on strong "debo" at bounding box center [608, 244] width 39 height 18
type input "te la debo"
drag, startPoint x: 1273, startPoint y: 385, endPoint x: 1263, endPoint y: 377, distance: 13.2
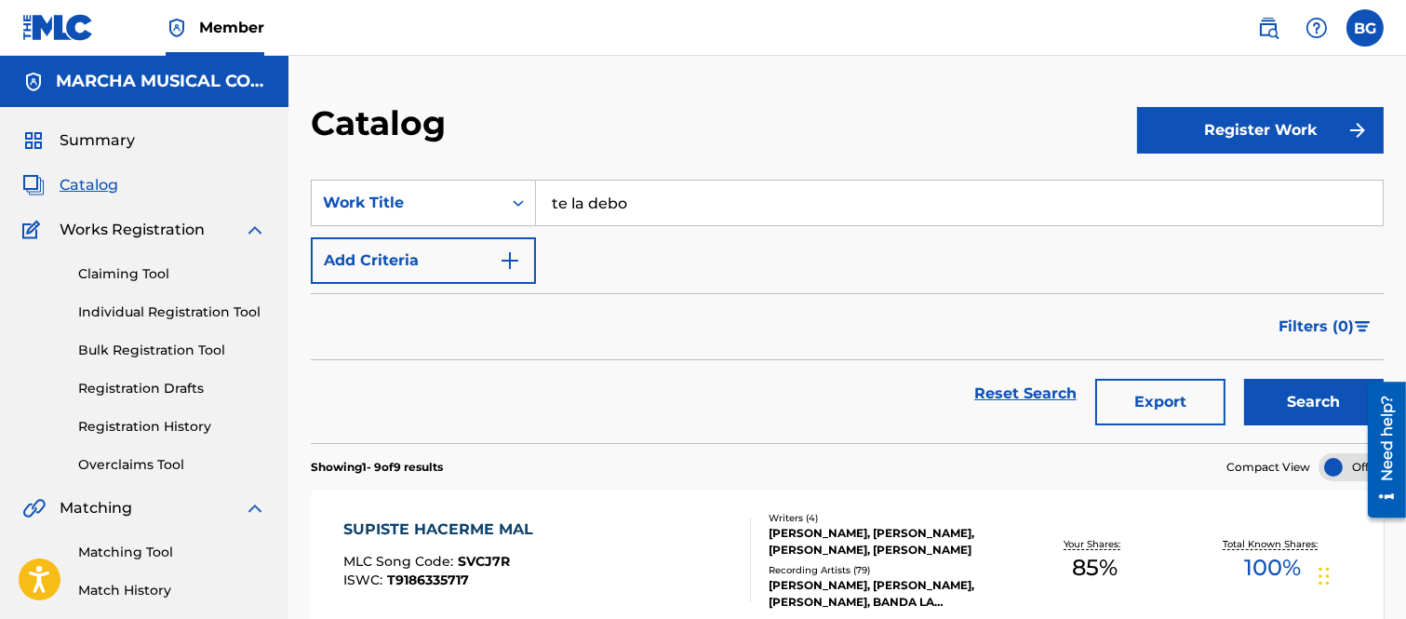
click at [1275, 384] on button "Search" at bounding box center [1314, 402] width 140 height 47
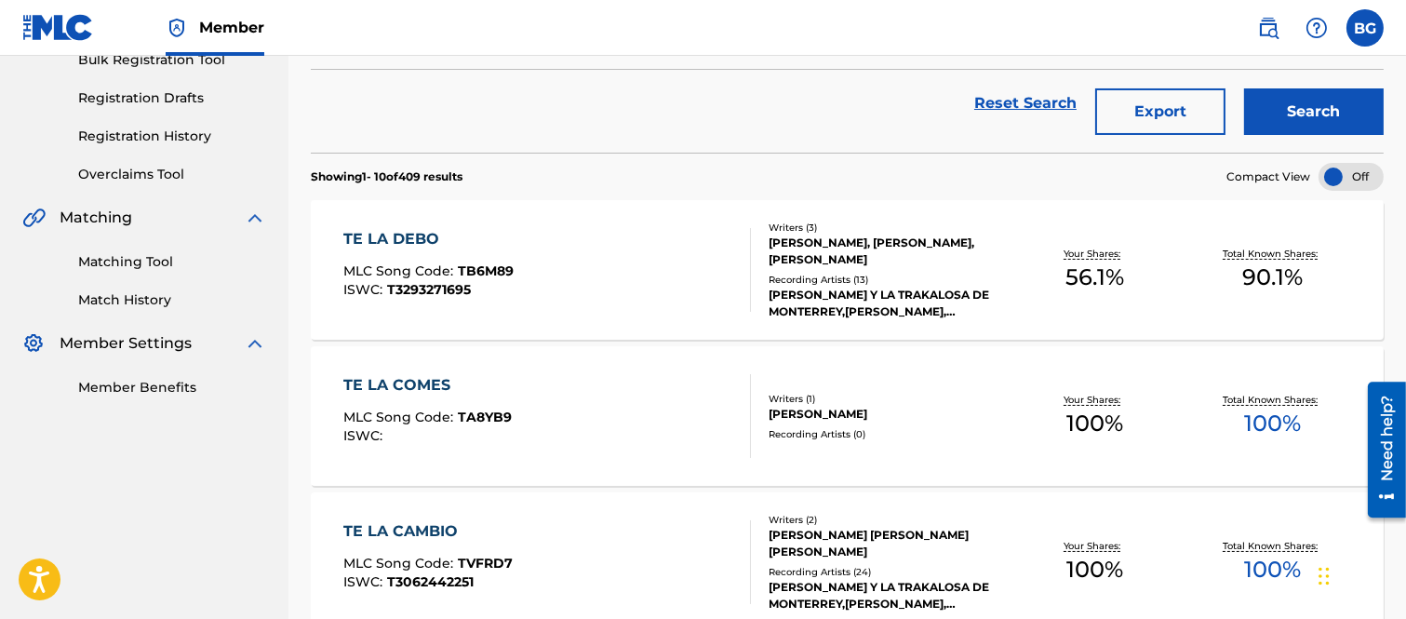
scroll to position [310, 0]
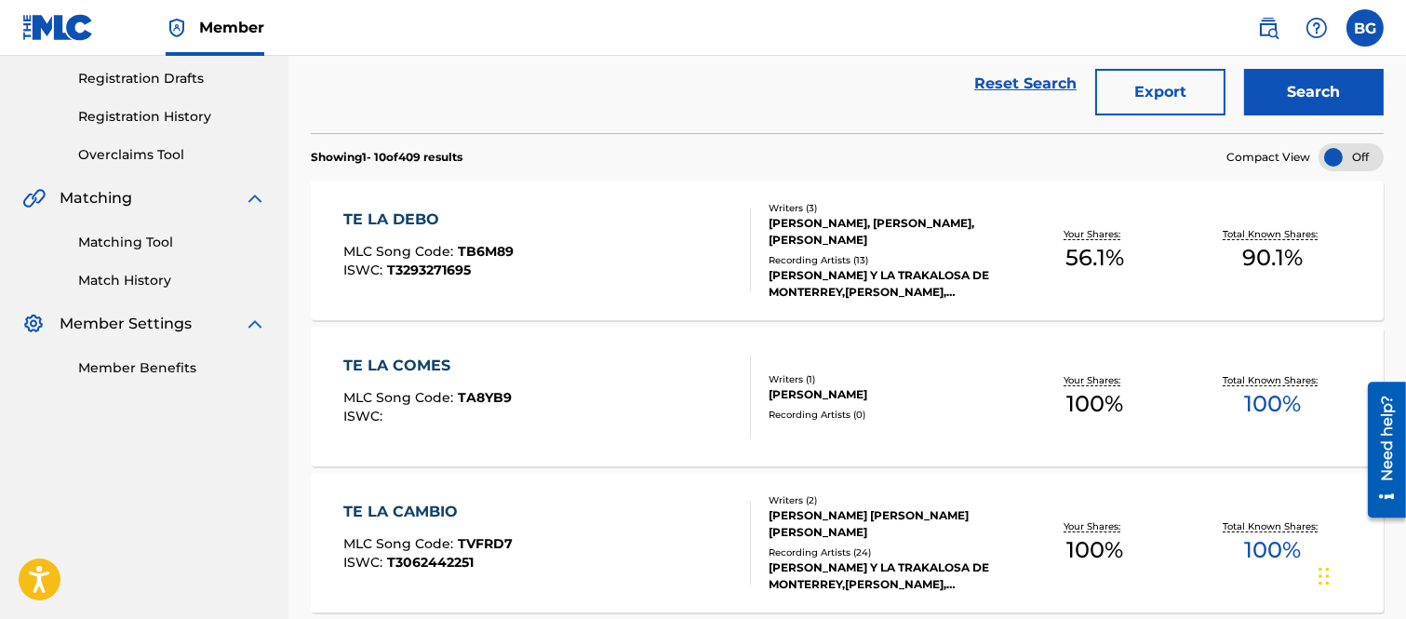
click at [385, 218] on div "TE LA DEBO" at bounding box center [428, 219] width 170 height 22
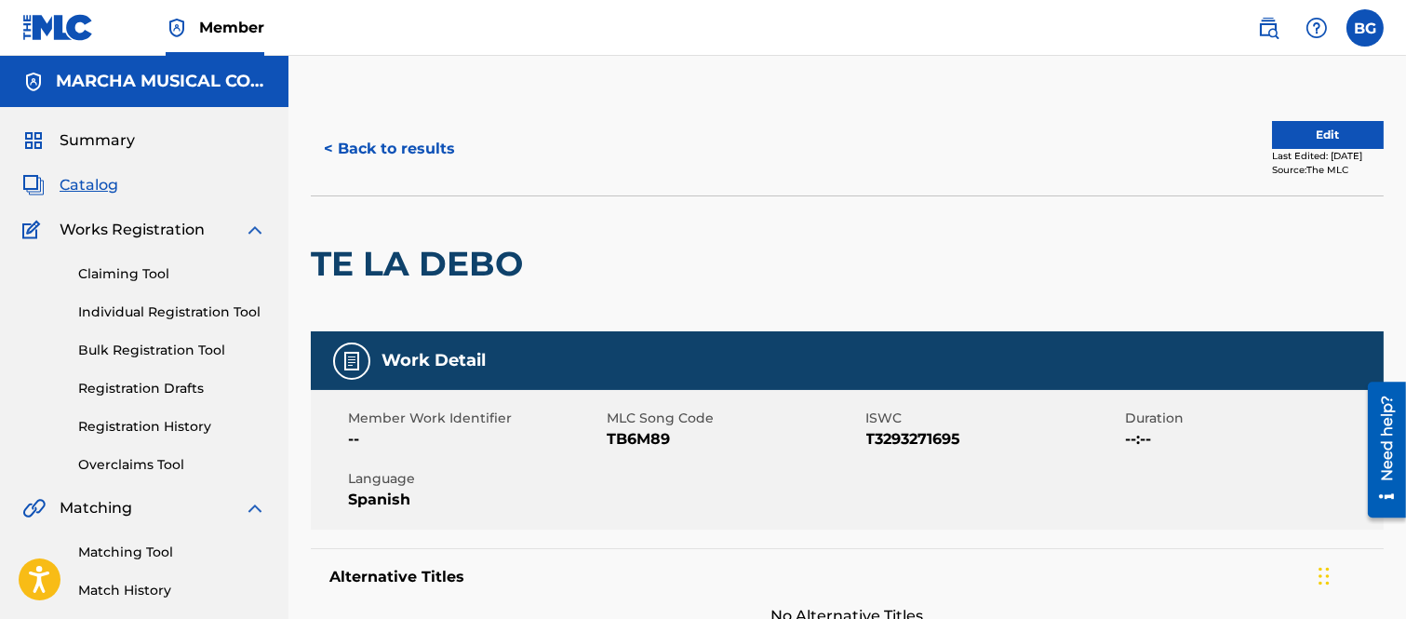
click at [332, 142] on button "< Back to results" at bounding box center [389, 149] width 157 height 47
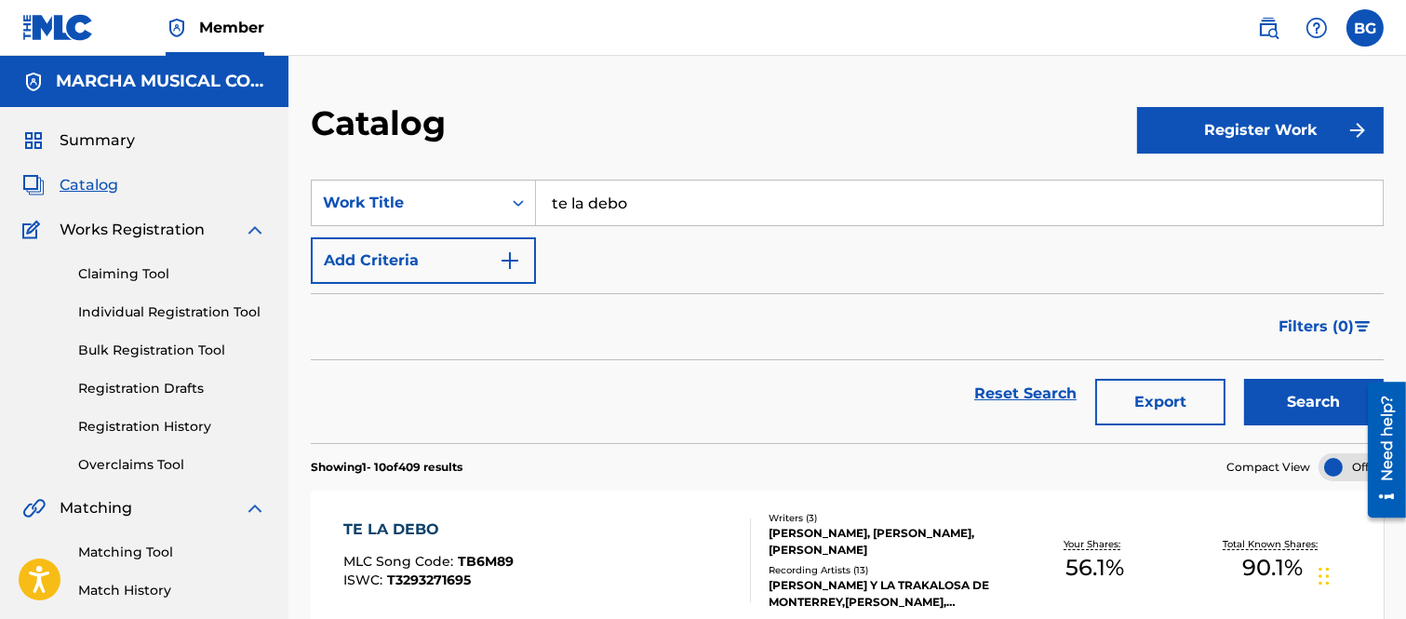
click at [665, 205] on input "te la debo" at bounding box center [959, 203] width 847 height 45
click at [592, 244] on strong "com" at bounding box center [606, 244] width 34 height 18
type input "te la comes"
drag, startPoint x: 1300, startPoint y: 395, endPoint x: 1099, endPoint y: 308, distance: 218.9
click at [1297, 393] on button "Search" at bounding box center [1314, 402] width 140 height 47
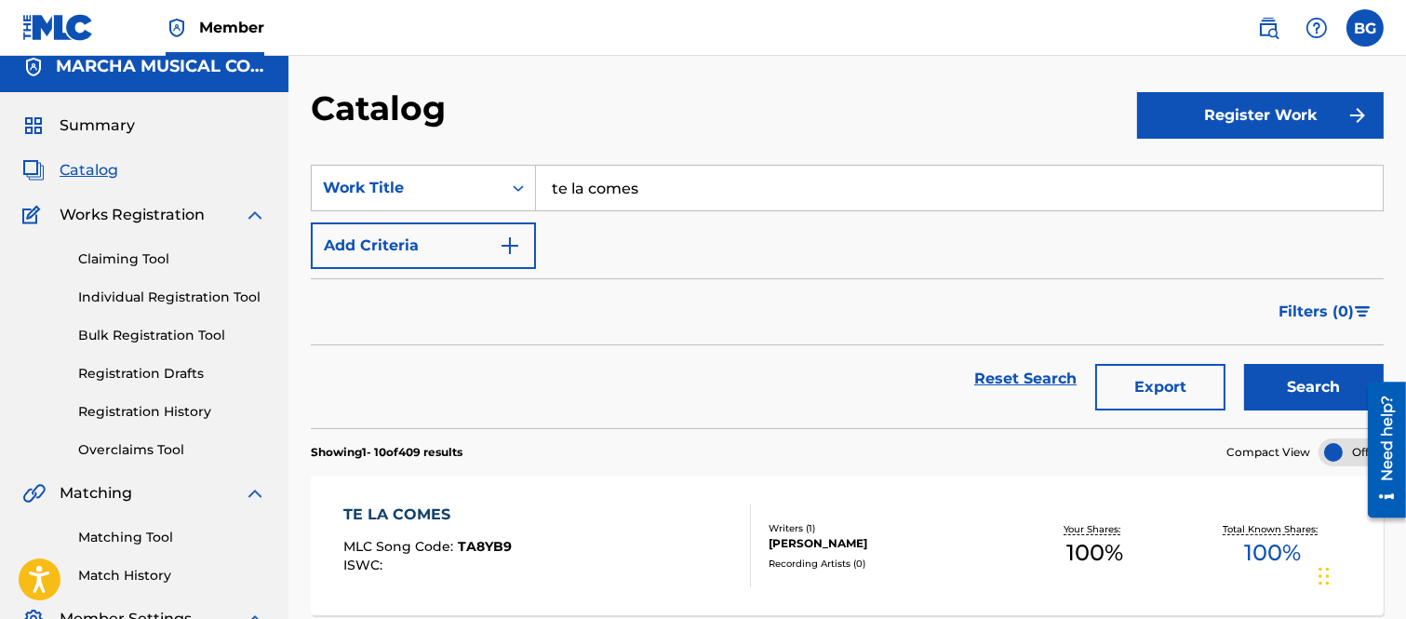
scroll to position [207, 0]
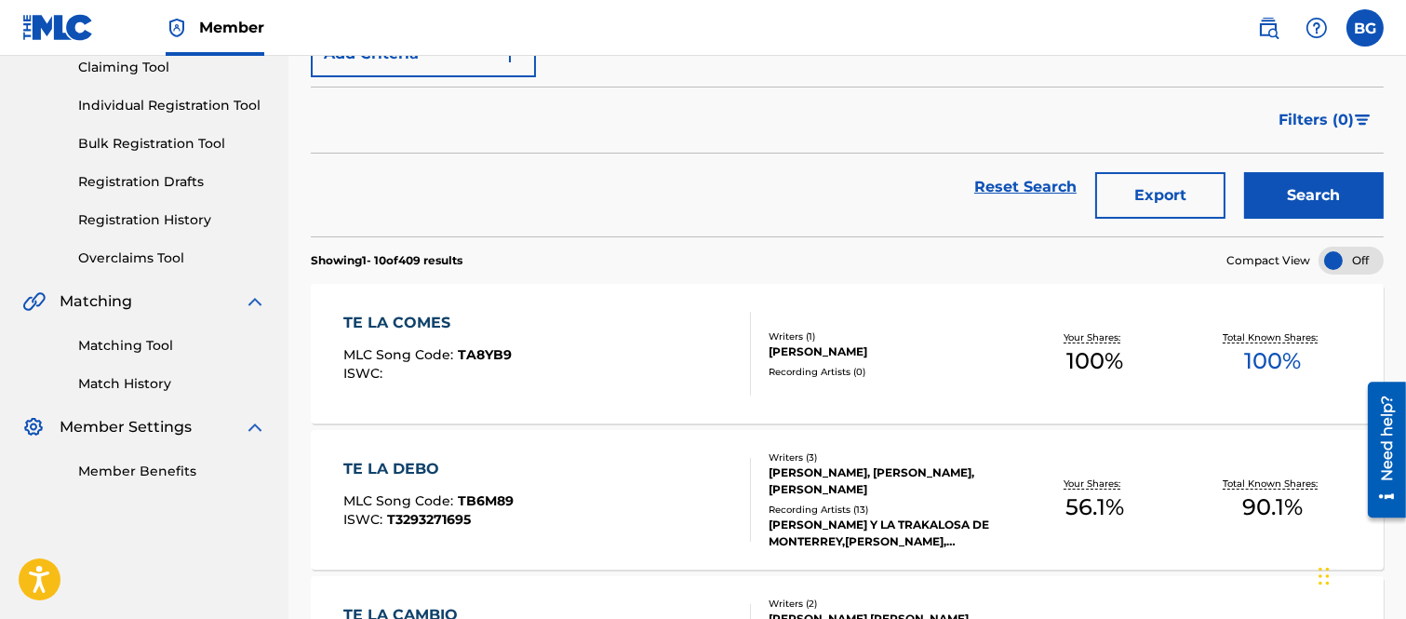
click at [434, 320] on div "TE LA COMES" at bounding box center [427, 323] width 168 height 22
